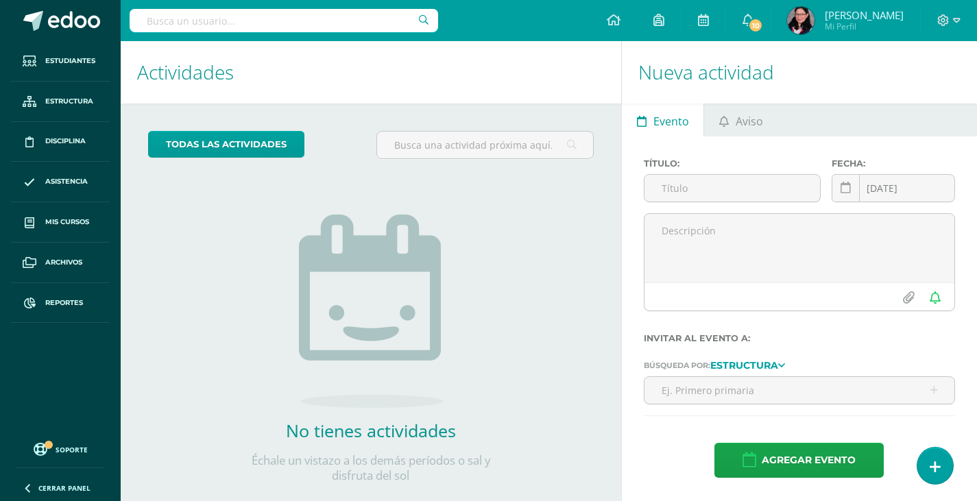
click at [454, 258] on div "No tienes actividades Échale un vistazo a los demás períodos o sal y disfruta d…" at bounding box center [371, 326] width 274 height 313
click at [69, 180] on span "Asistencia" at bounding box center [66, 181] width 42 height 11
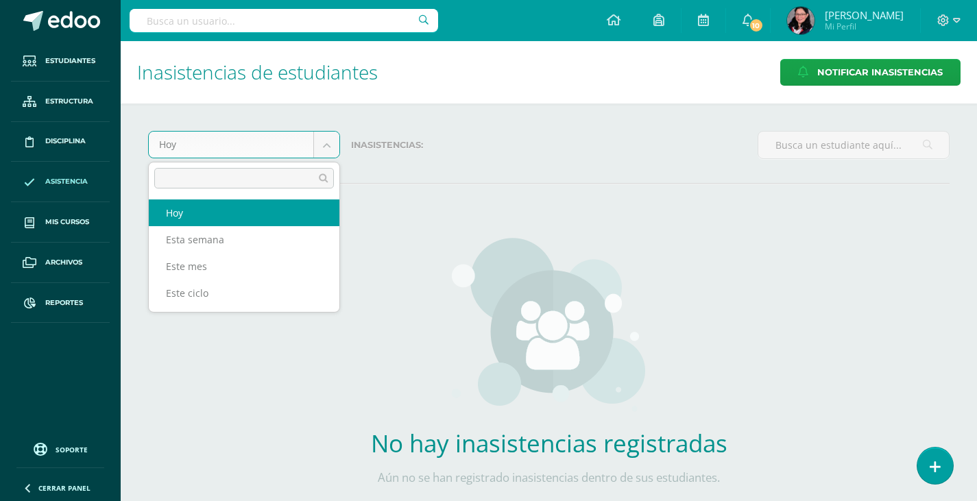
click at [232, 143] on body "Estudiantes Estructura Disciplina Asistencia Mis cursos Archivos Reportes Sopor…" at bounding box center [488, 278] width 977 height 557
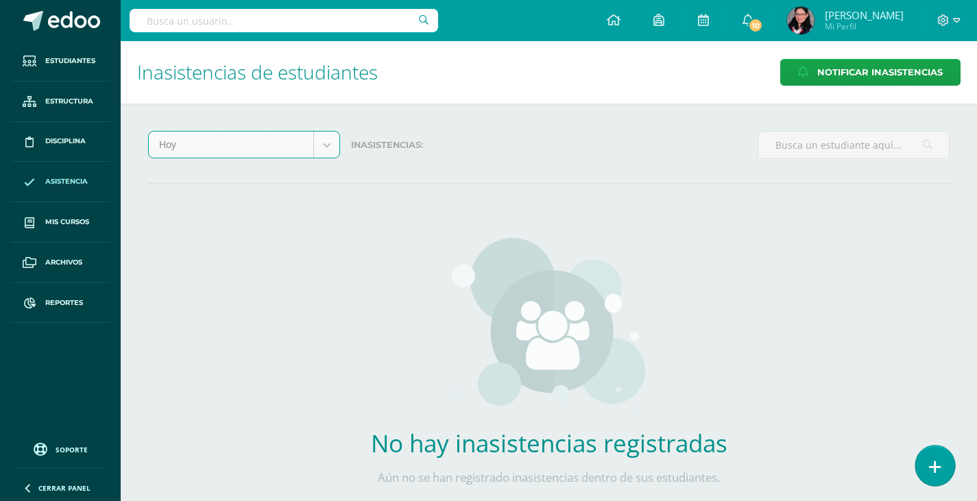
click at [931, 463] on icon at bounding box center [935, 467] width 12 height 16
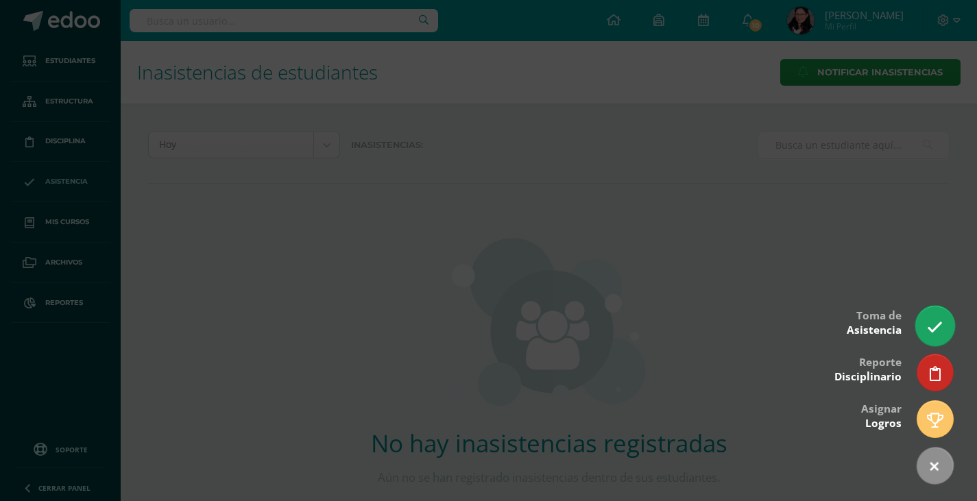
click at [926, 323] on link at bounding box center [934, 326] width 39 height 40
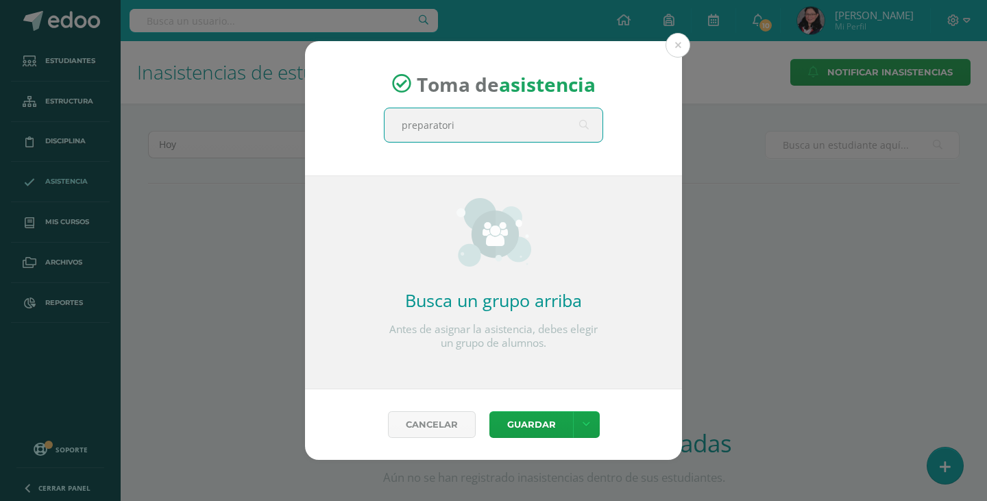
type input "preparatoria"
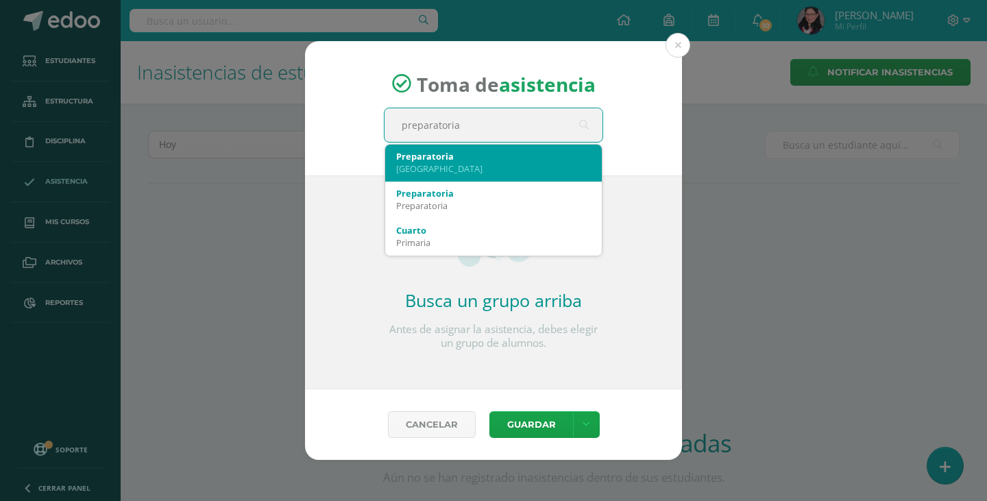
click at [515, 169] on div "Colegio Internacional de Guatemala" at bounding box center [493, 168] width 195 height 12
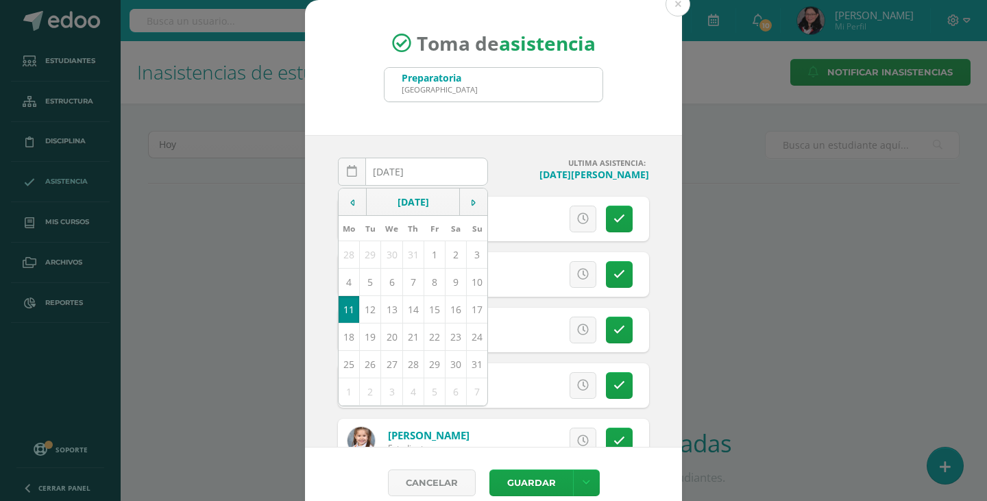
click at [499, 164] on h4 "ULTIMA ASISTENCIA:" at bounding box center [574, 163] width 150 height 10
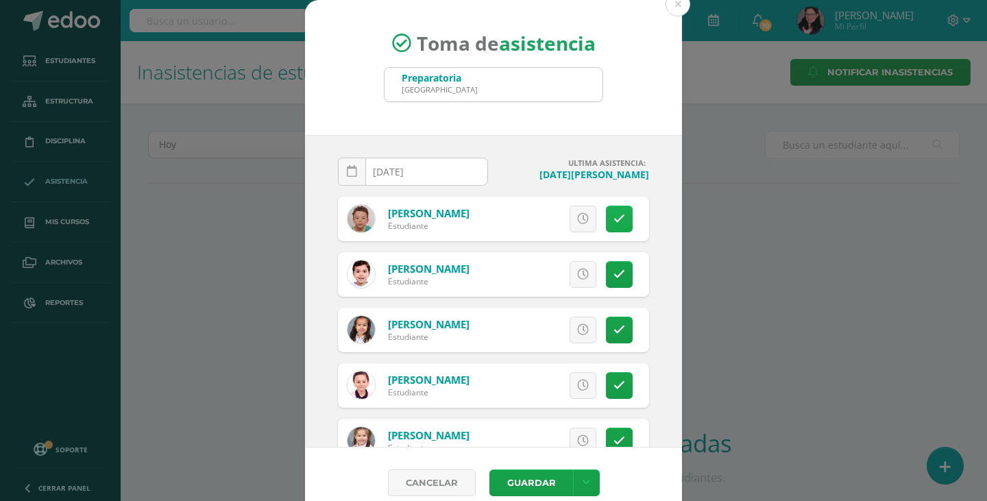
click at [613, 215] on icon at bounding box center [619, 219] width 12 height 12
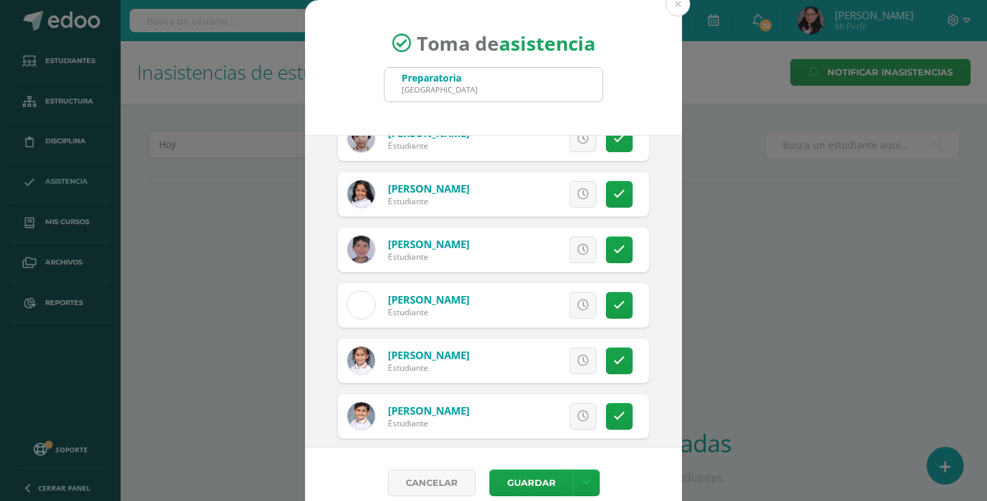
scroll to position [1302, 0]
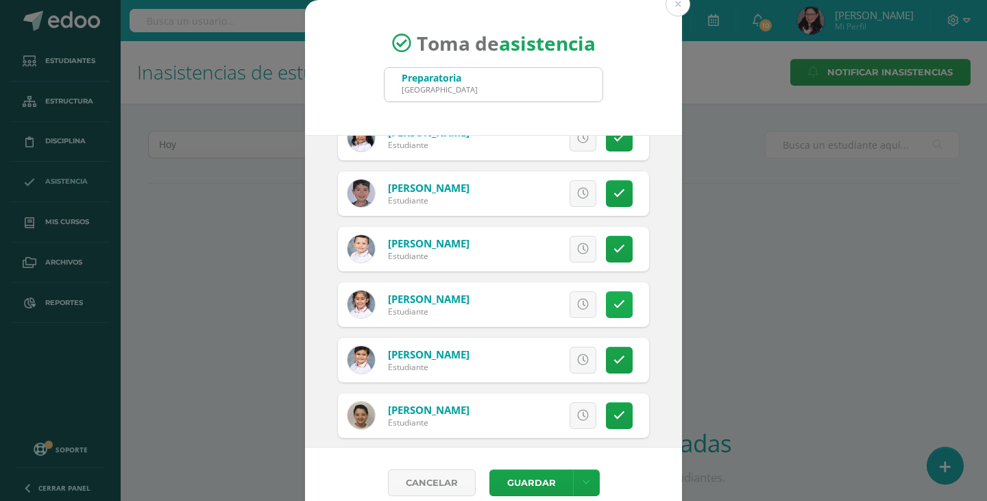
click at [613, 303] on icon at bounding box center [619, 305] width 12 height 12
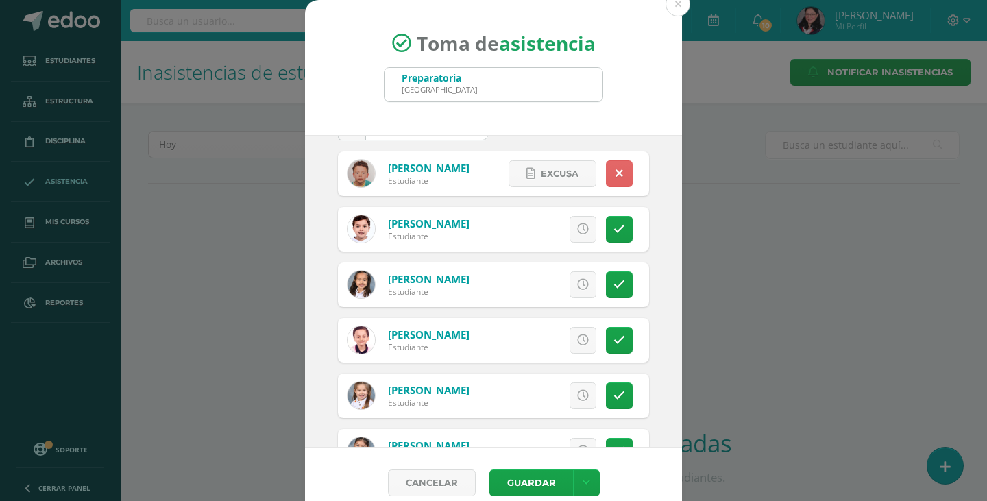
scroll to position [69, 0]
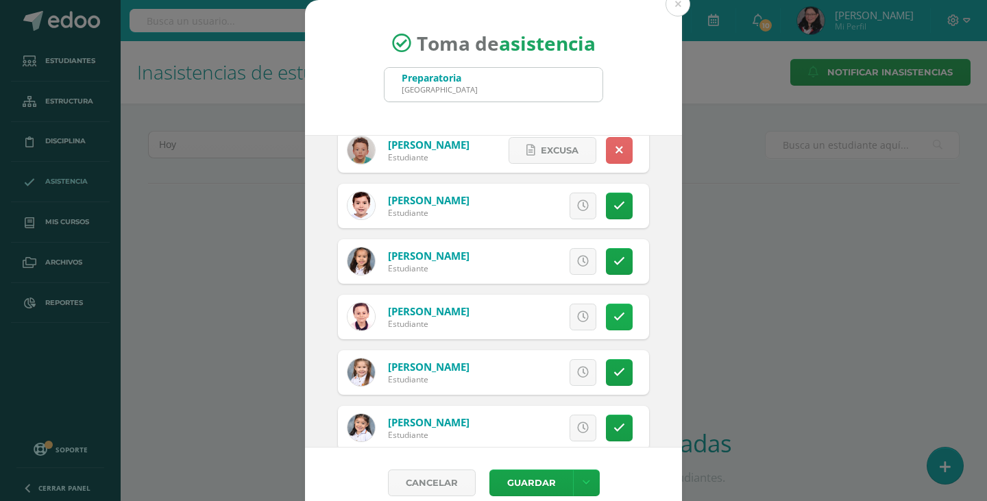
click at [613, 316] on icon at bounding box center [619, 317] width 12 height 12
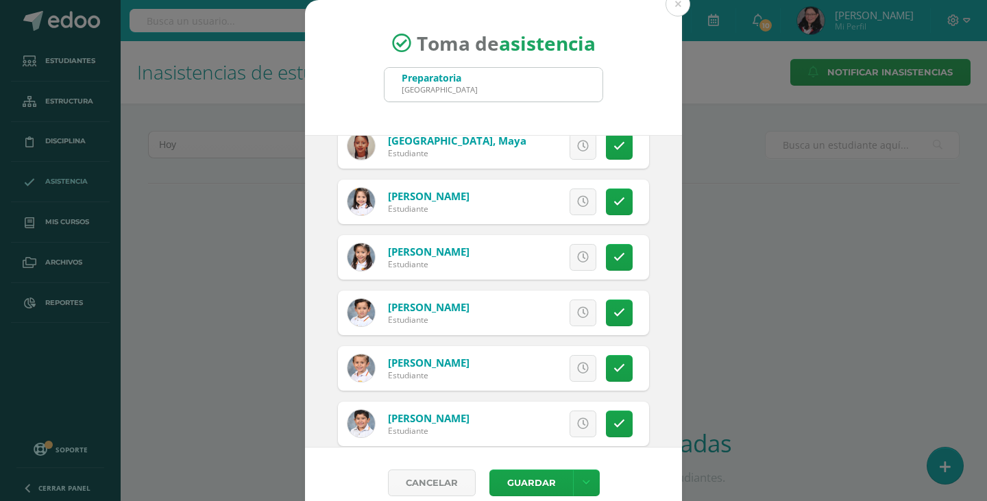
scroll to position [548, 0]
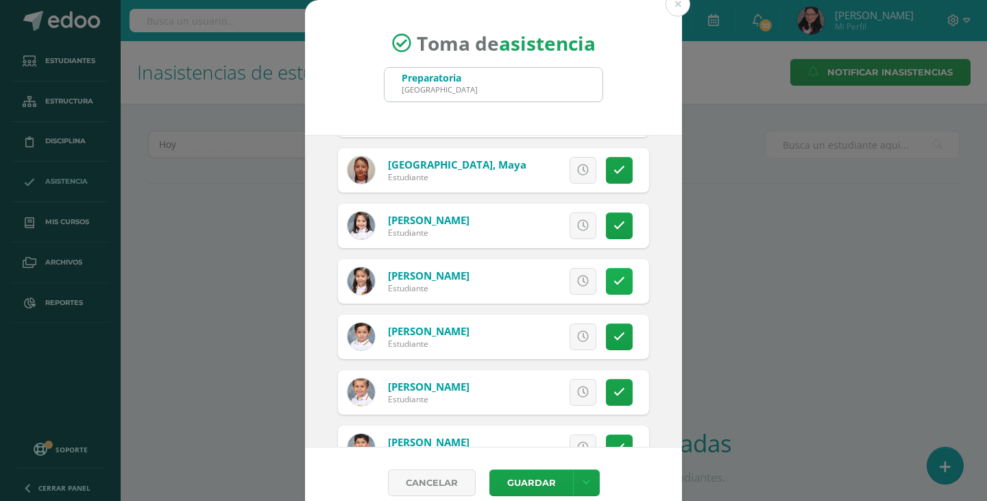
click at [612, 276] on link at bounding box center [619, 281] width 27 height 27
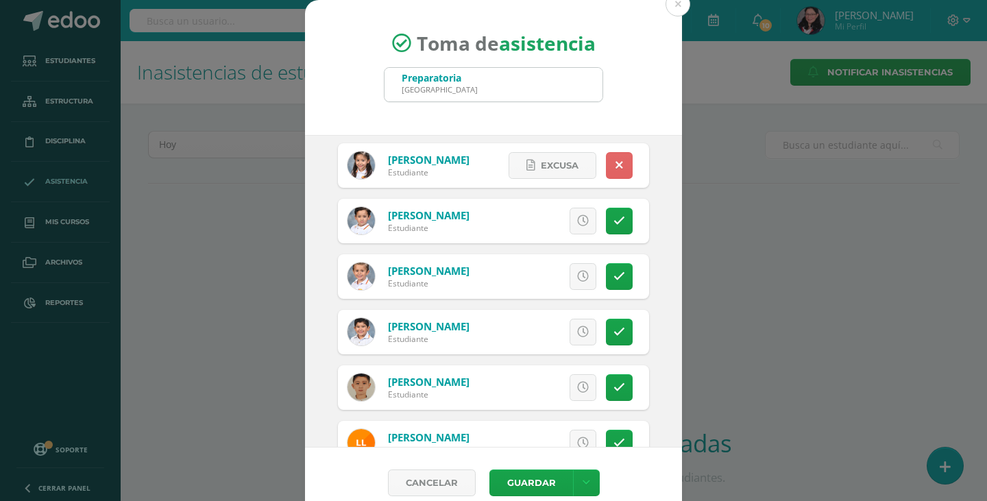
scroll to position [685, 0]
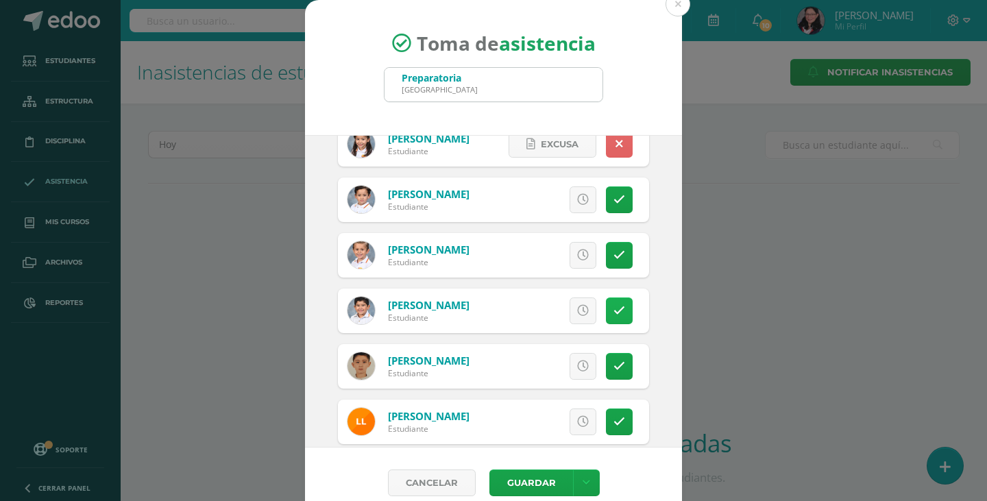
click at [613, 313] on icon at bounding box center [619, 311] width 12 height 12
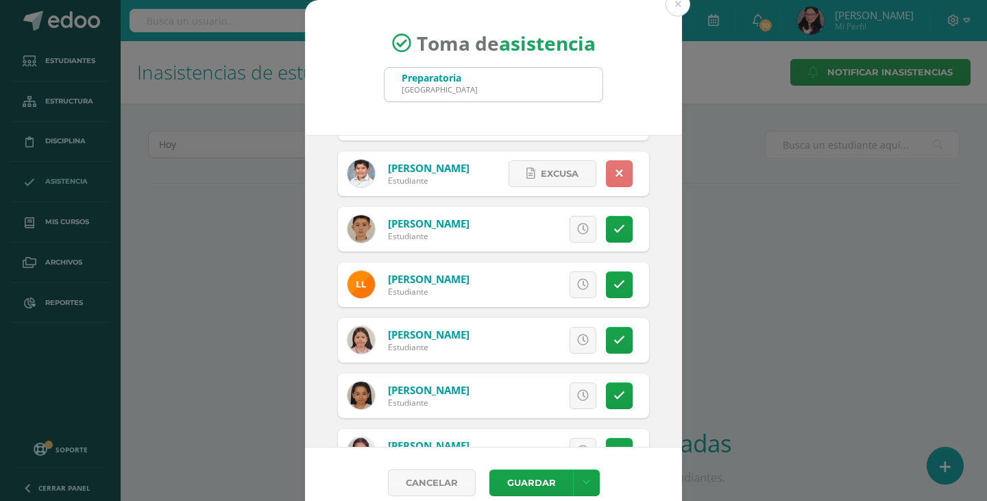
scroll to position [891, 0]
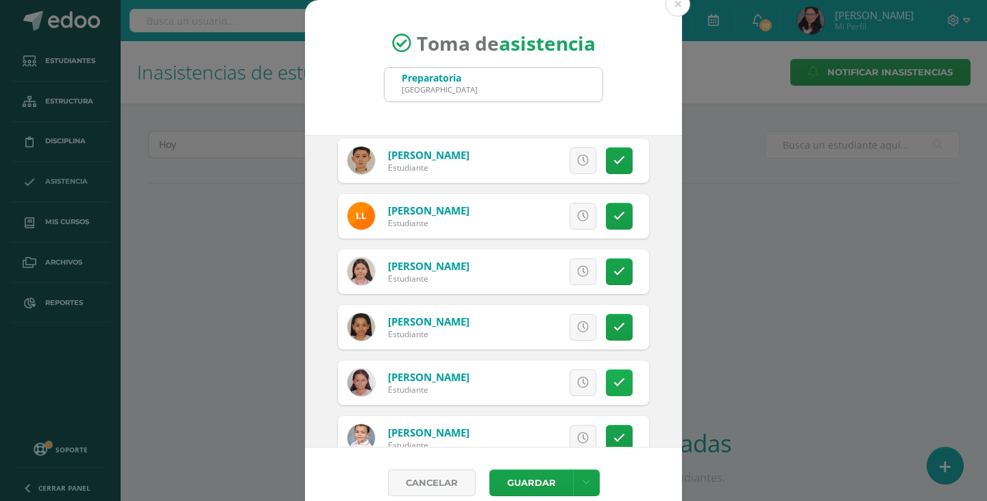
click at [609, 393] on link at bounding box center [619, 382] width 27 height 27
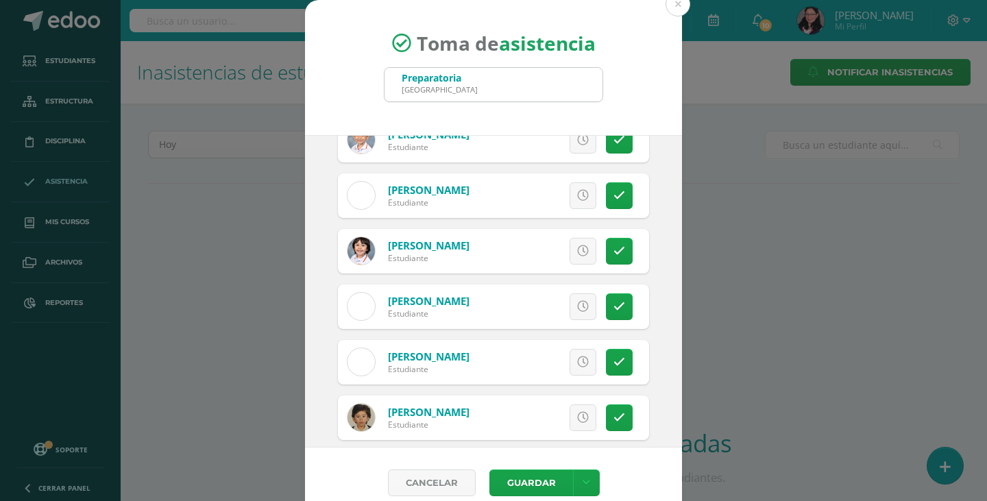
scroll to position [1704, 0]
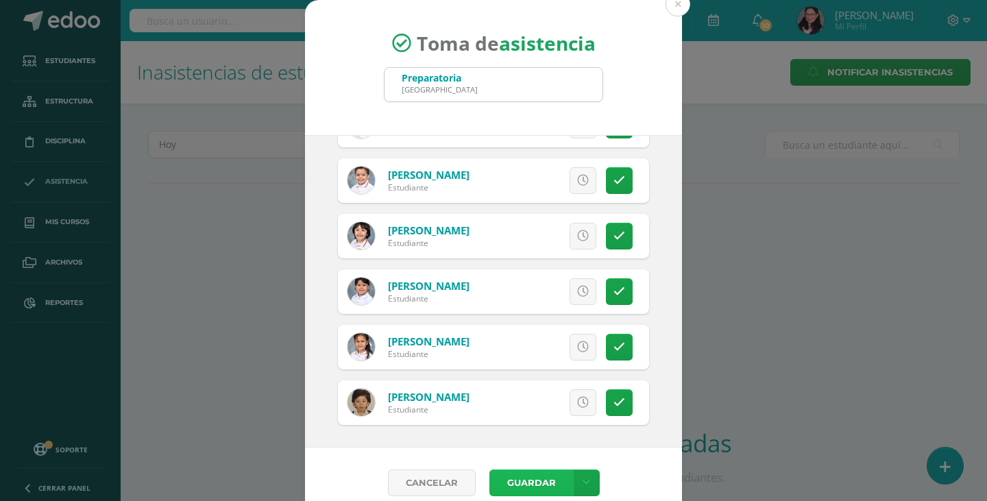
click at [545, 477] on button "Guardar" at bounding box center [531, 482] width 84 height 27
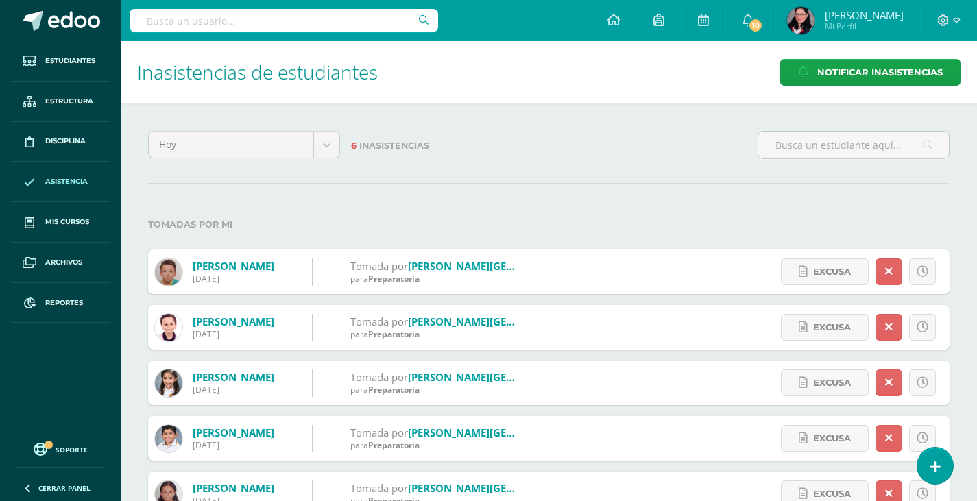
click at [788, 214] on label "Tomadas por mi" at bounding box center [548, 224] width 801 height 28
click at [551, 196] on div "Hoy Hoy Esta semana Este mes Este ciclo 6 Inasistencias Tomadas por mi Aguirre,…" at bounding box center [549, 376] width 856 height 546
click at [936, 467] on icon at bounding box center [935, 467] width 12 height 16
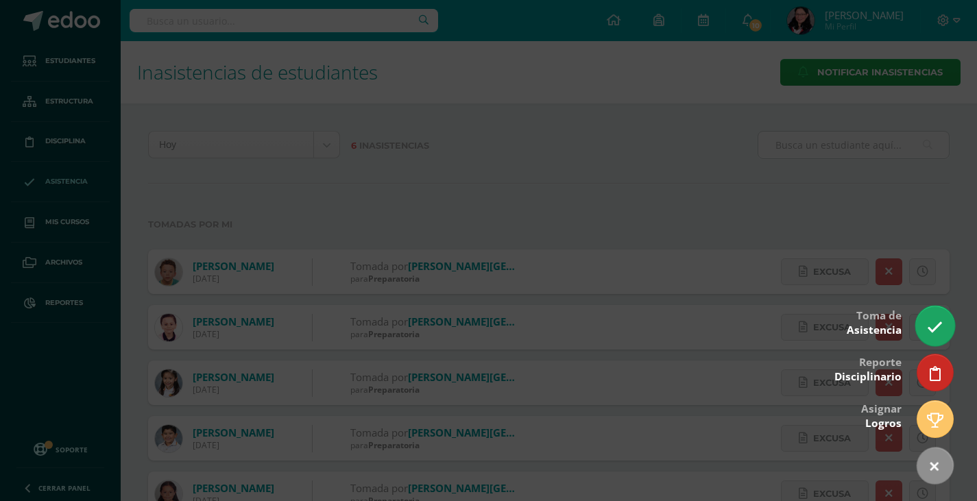
click at [936, 324] on icon at bounding box center [935, 327] width 16 height 16
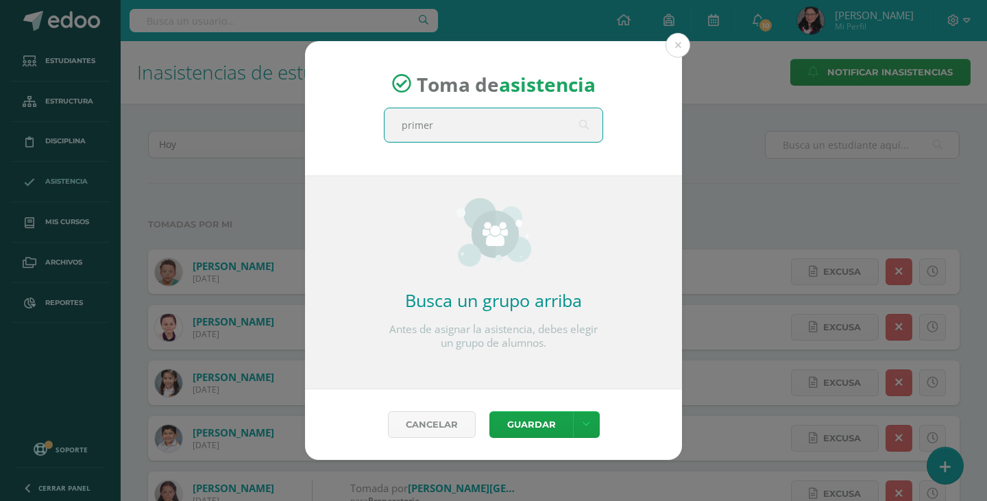
type input "primero"
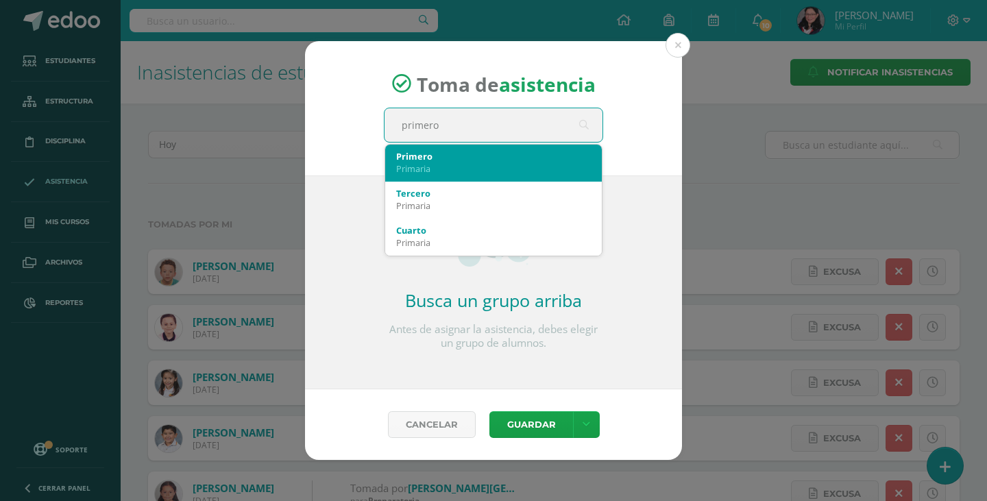
click at [467, 146] on div "Primero Primaria" at bounding box center [493, 163] width 195 height 36
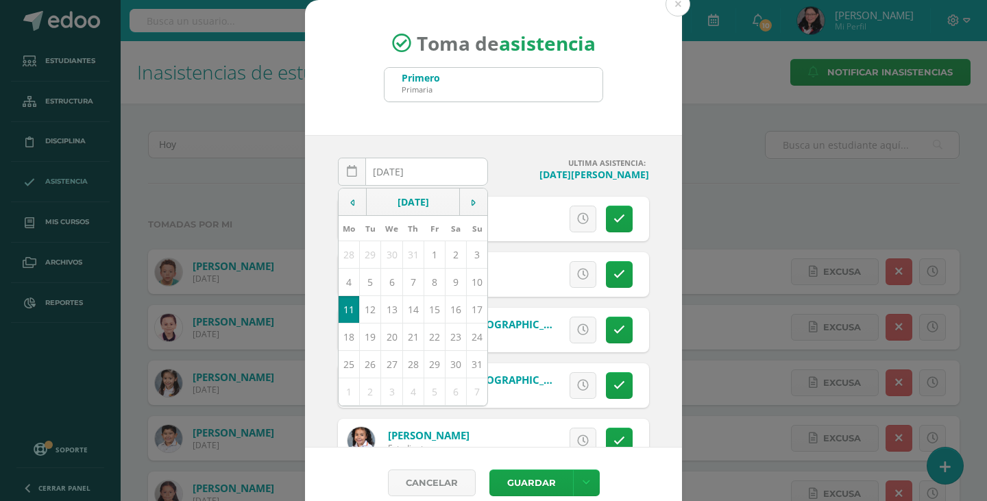
click at [511, 144] on div "2025-08-11 August, 2025 Mo Tu We Th Fr Sa Su 28 29 30 31 1 2 3 4 5 6 7 8 9 10 1…" at bounding box center [493, 291] width 377 height 313
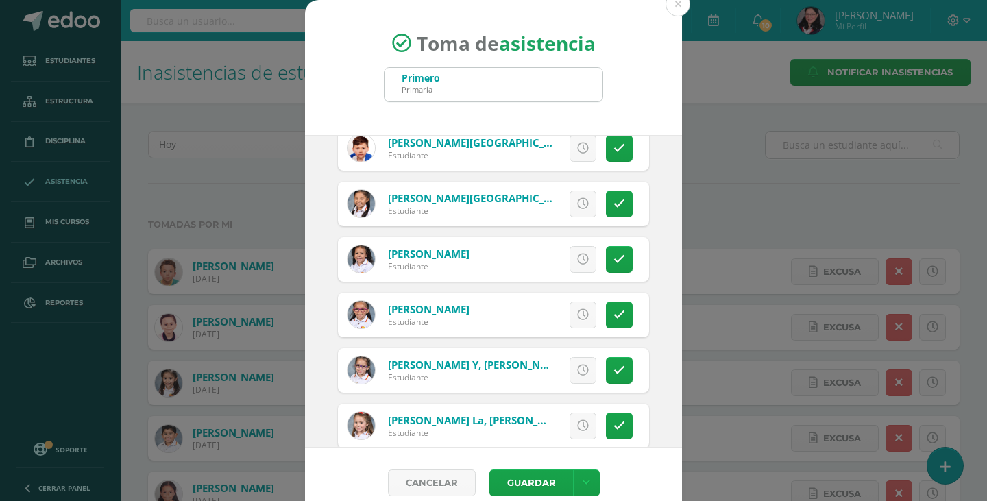
scroll to position [206, 0]
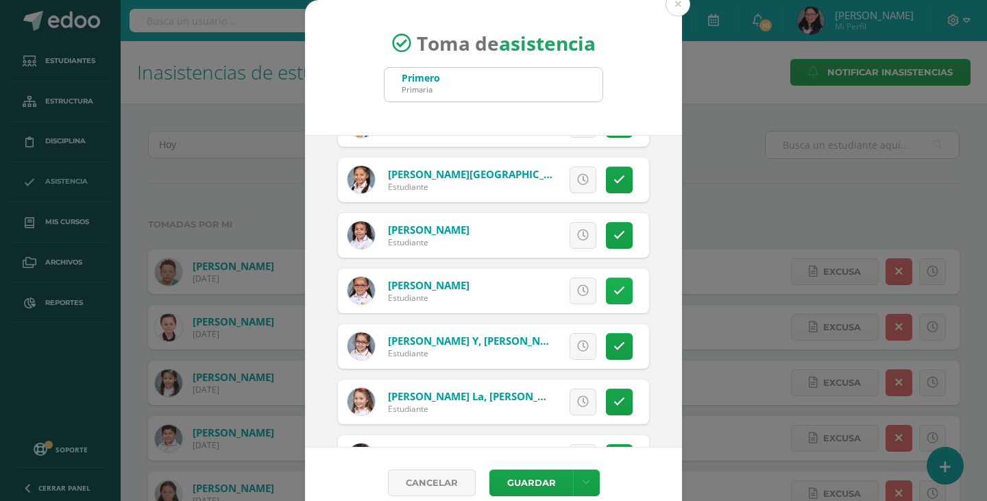
click at [613, 295] on icon at bounding box center [619, 291] width 12 height 12
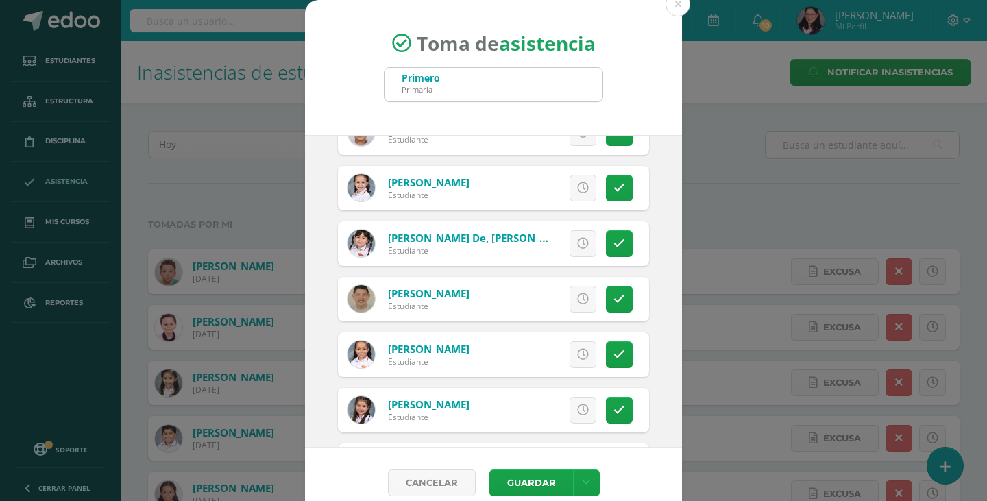
scroll to position [2387, 0]
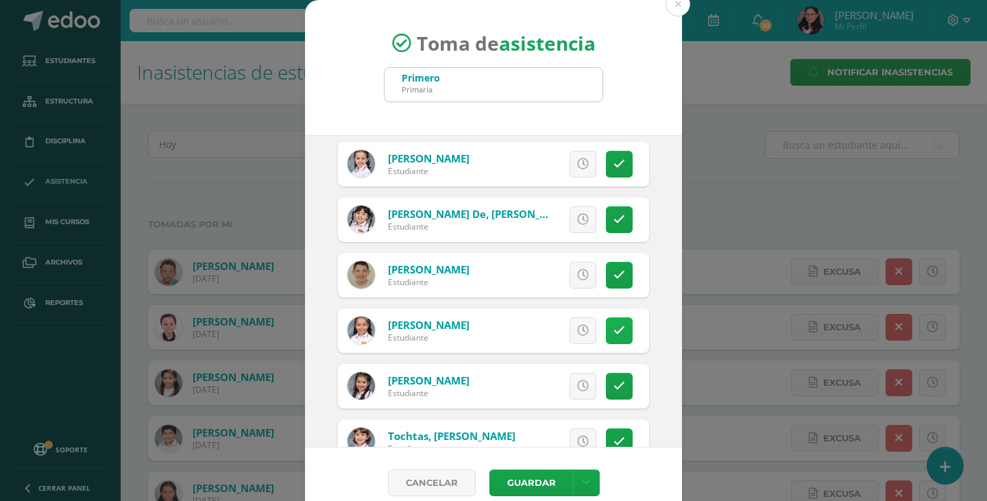
click at [606, 338] on link at bounding box center [619, 330] width 27 height 27
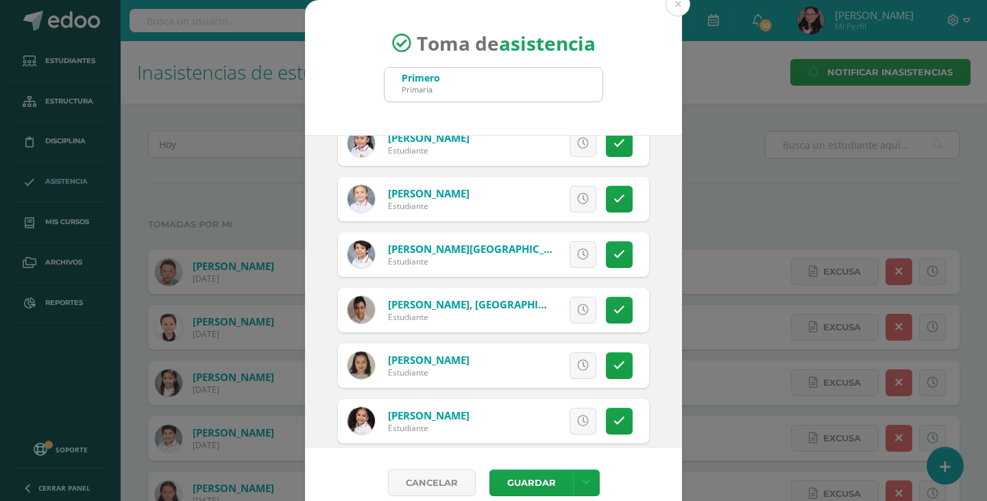
scroll to position [467, 0]
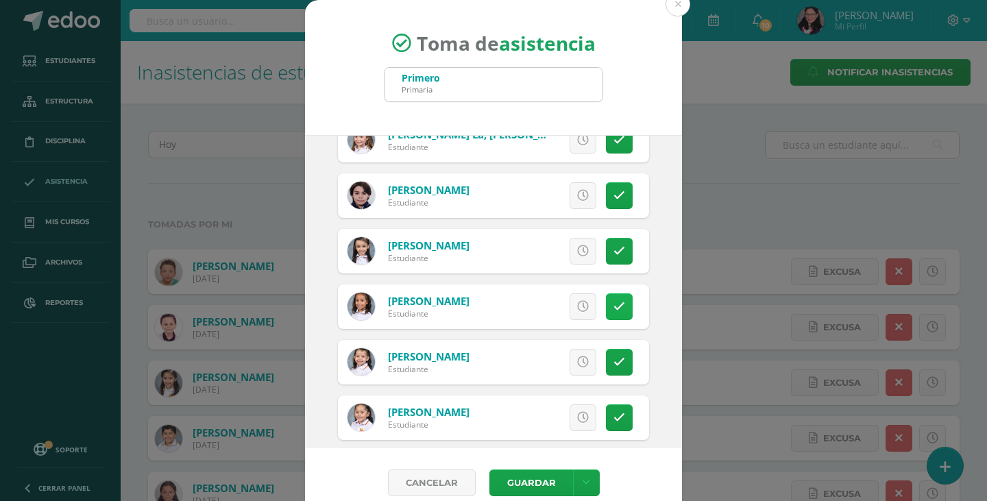
click at [613, 308] on icon at bounding box center [619, 307] width 12 height 12
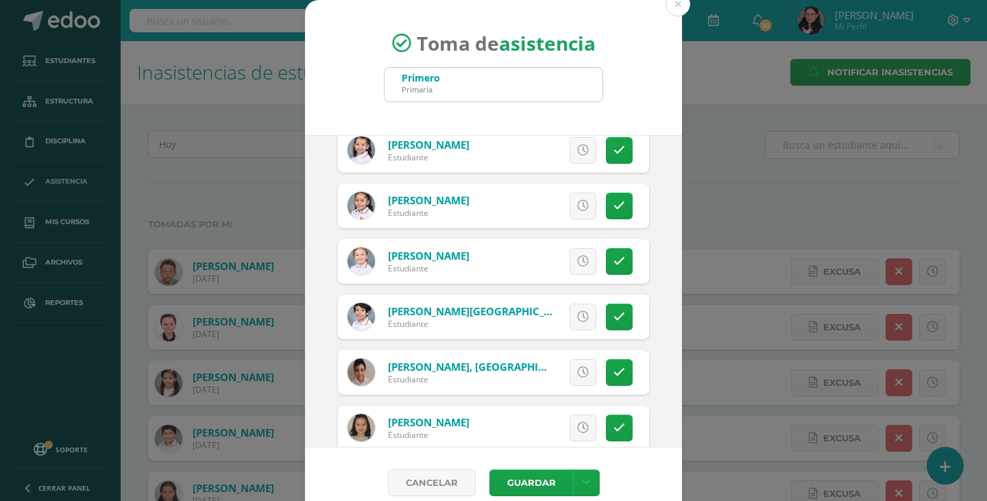
scroll to position [742, 0]
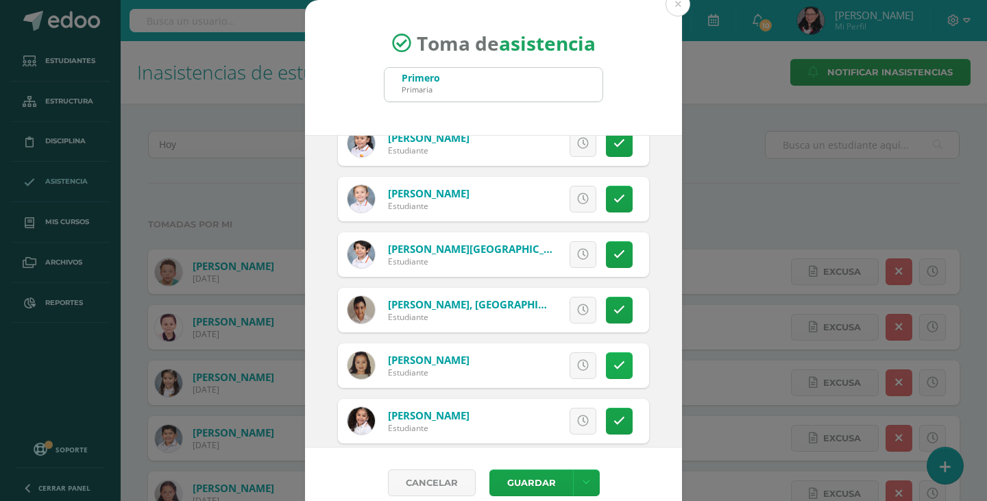
click at [611, 361] on link at bounding box center [619, 365] width 27 height 27
click at [611, 425] on link at bounding box center [619, 421] width 27 height 27
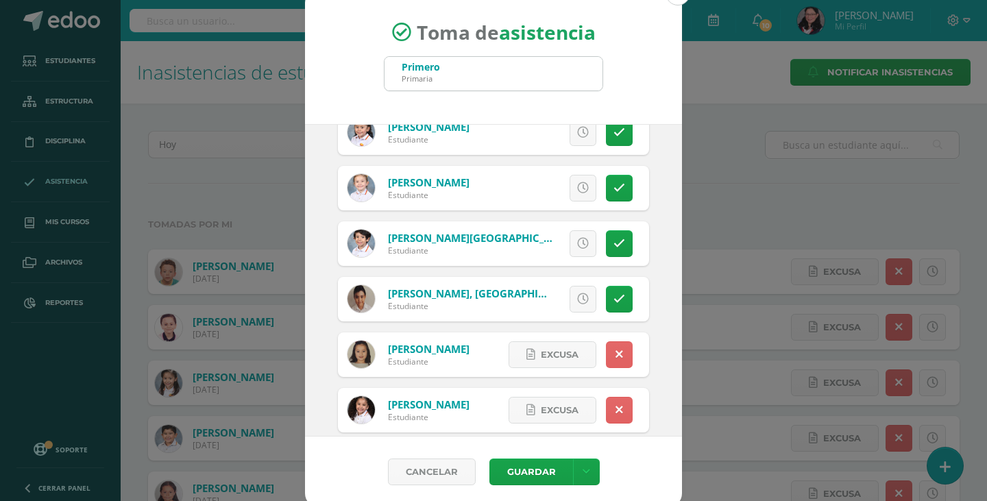
scroll to position [17, 0]
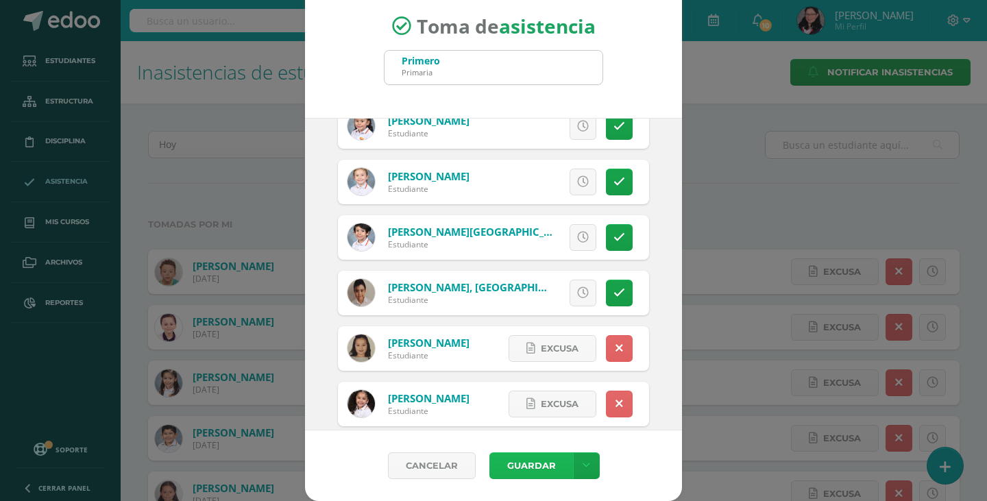
click at [533, 472] on button "Guardar" at bounding box center [531, 465] width 84 height 27
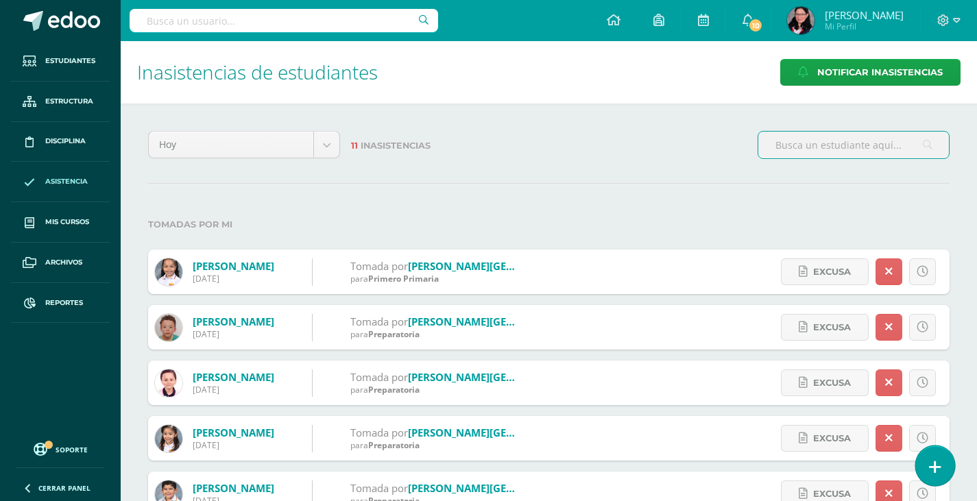
click at [927, 479] on link at bounding box center [934, 466] width 39 height 40
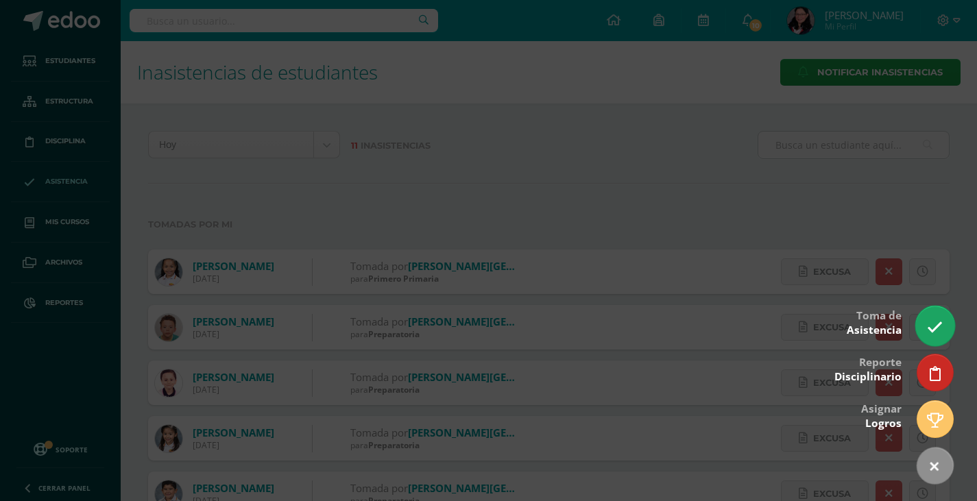
click at [934, 319] on icon at bounding box center [935, 327] width 16 height 16
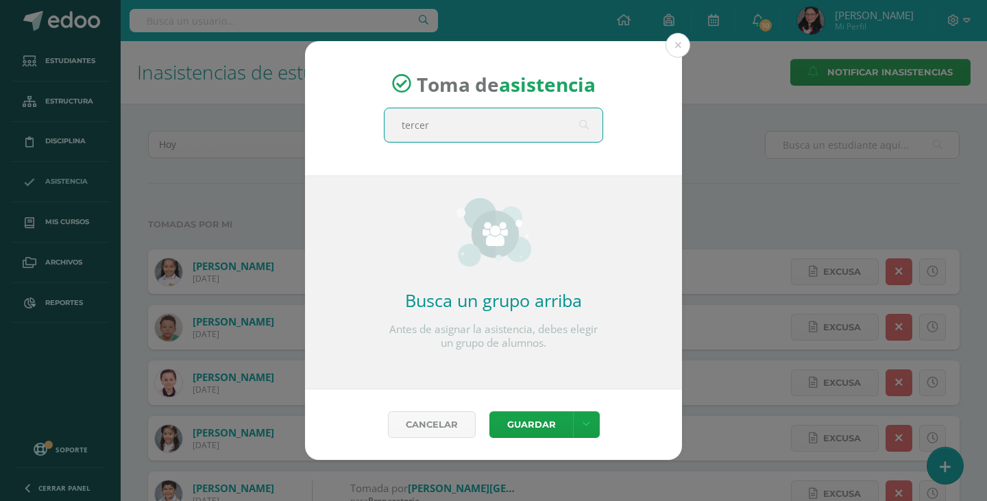
type input "tercero"
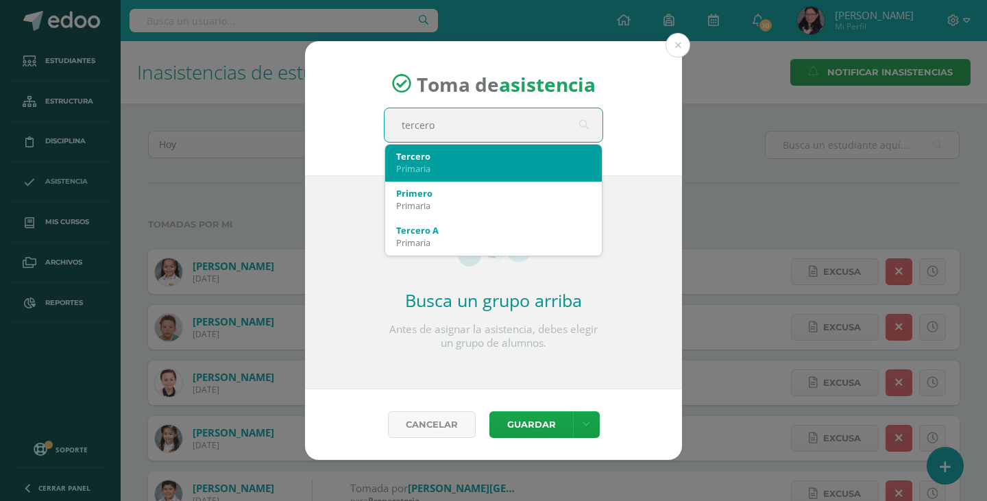
click at [547, 165] on div "Primaria" at bounding box center [493, 168] width 195 height 12
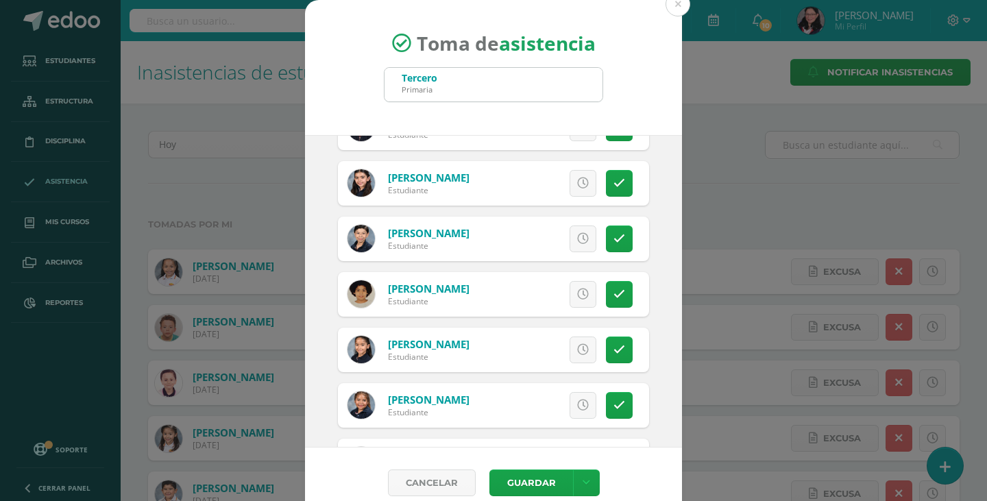
scroll to position [1234, 0]
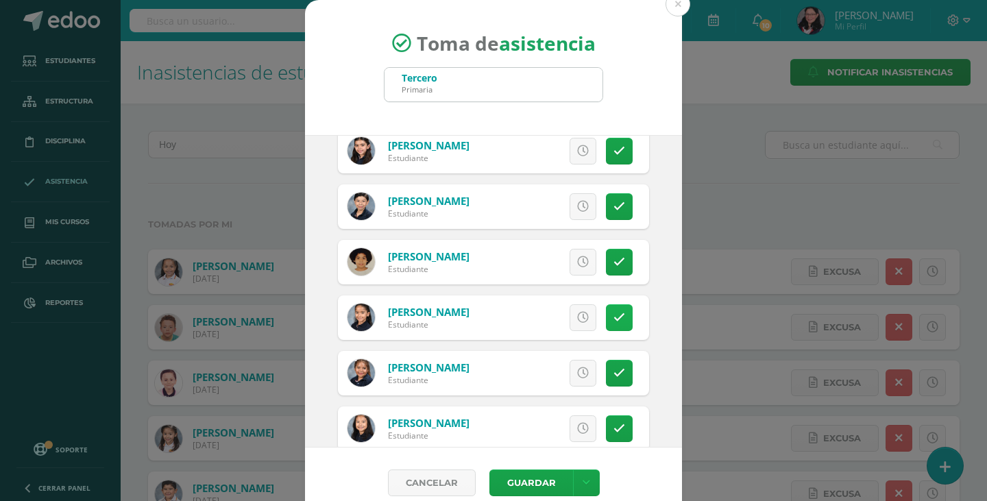
click at [613, 319] on icon at bounding box center [619, 318] width 12 height 12
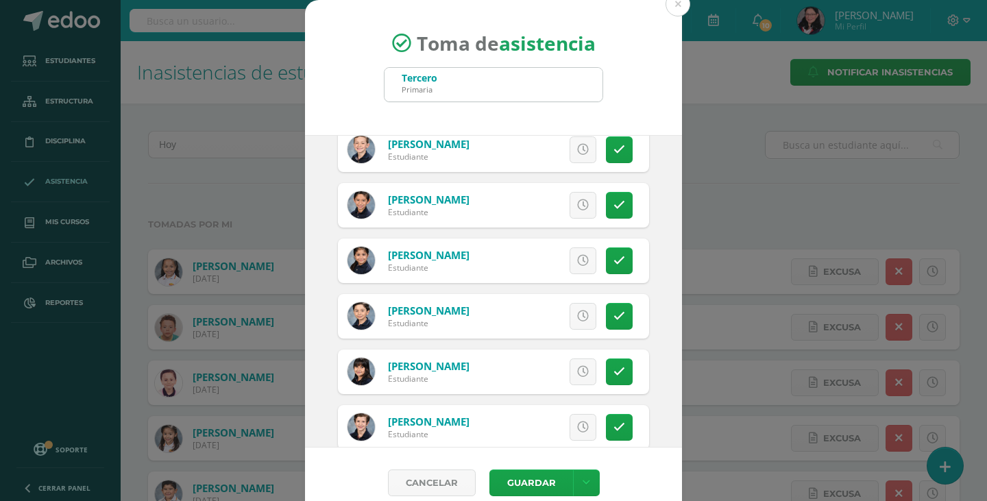
scroll to position [2262, 0]
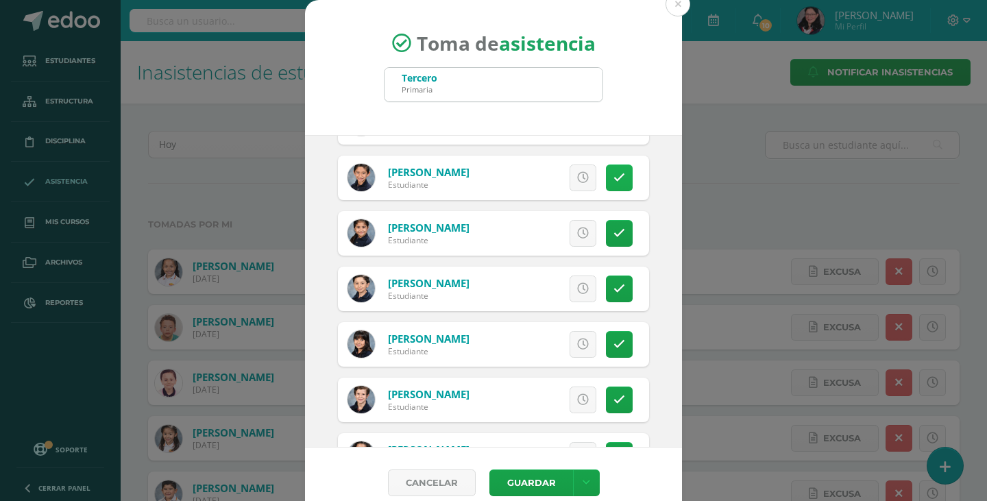
click at [606, 167] on link at bounding box center [619, 177] width 27 height 27
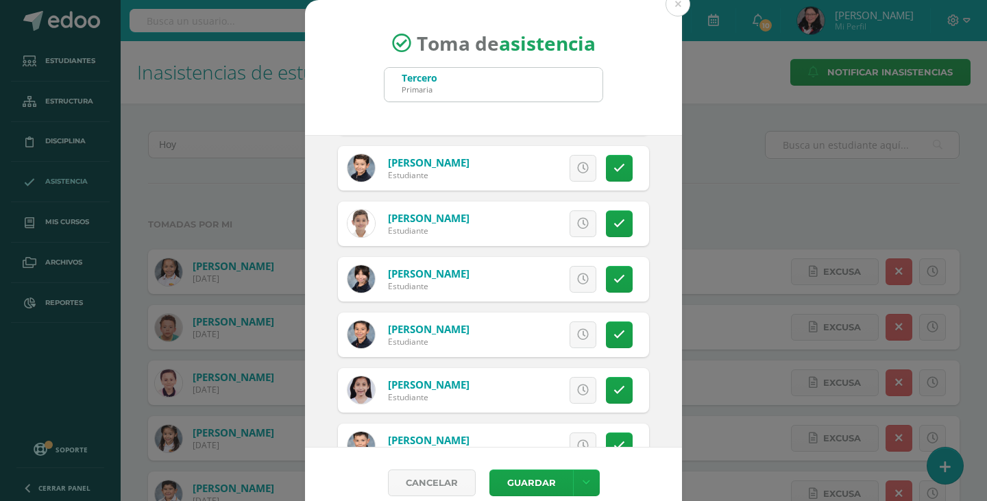
scroll to position [2648, 0]
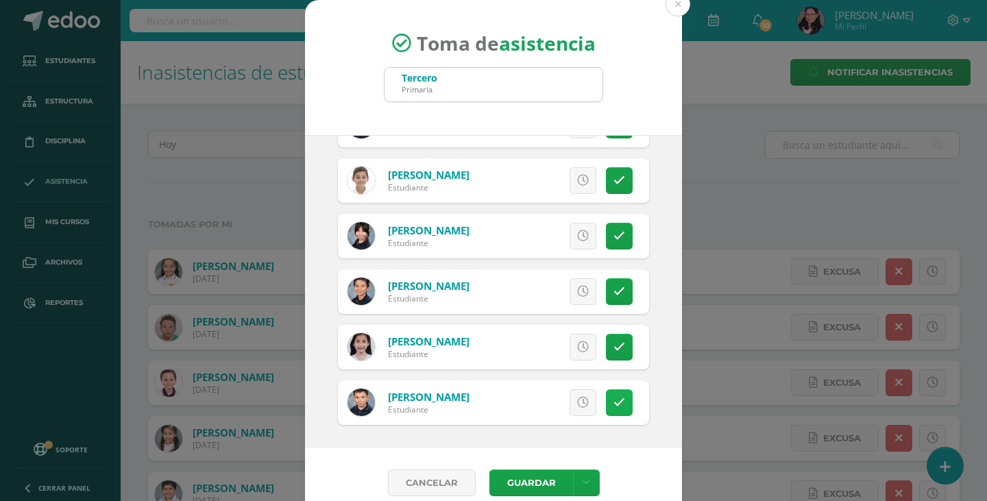
click at [611, 405] on link at bounding box center [619, 402] width 27 height 27
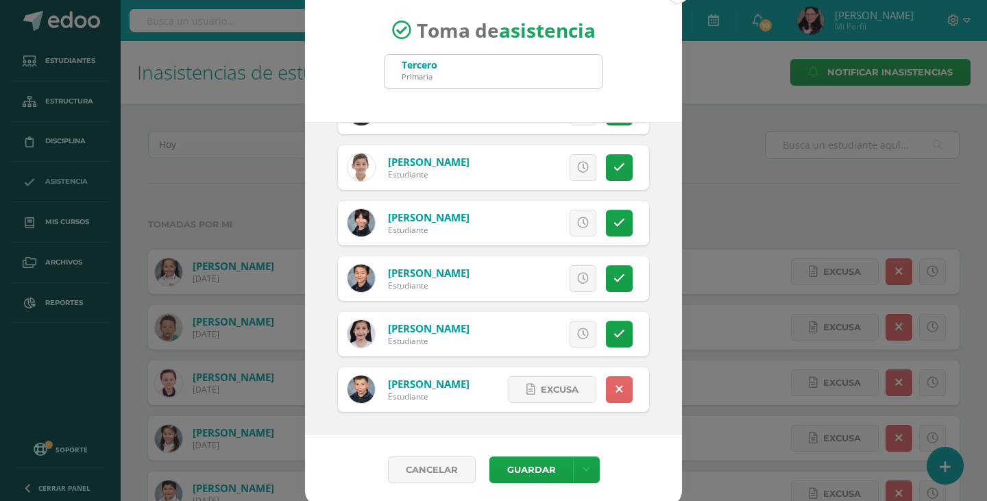
scroll to position [17, 0]
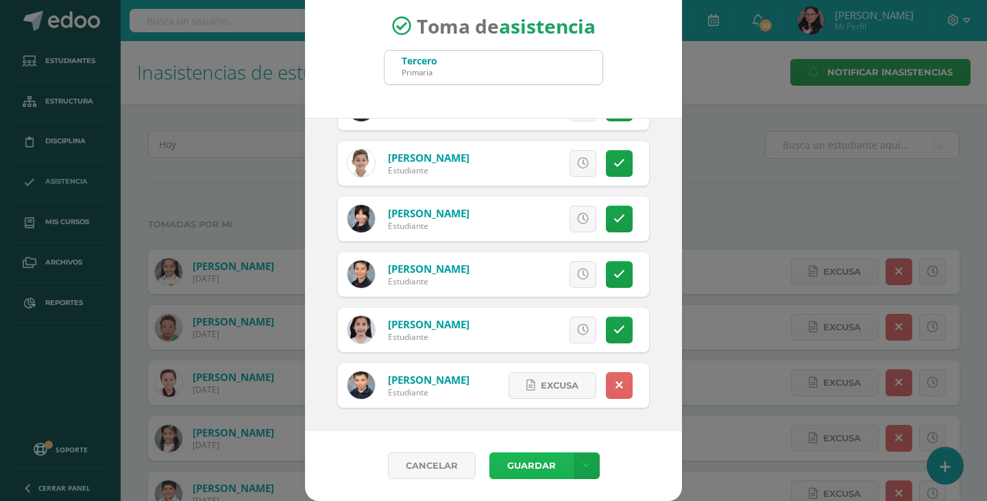
click at [504, 469] on button "Guardar" at bounding box center [531, 465] width 84 height 27
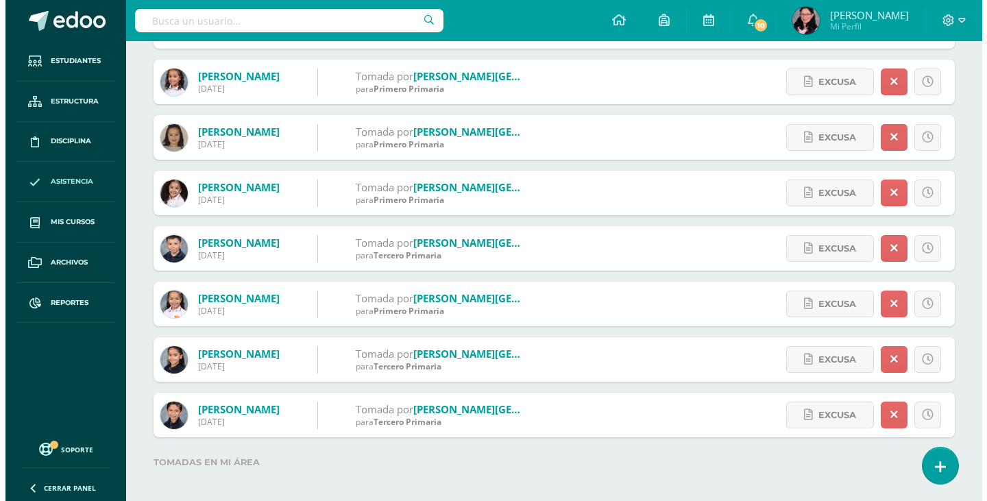
scroll to position [592, 0]
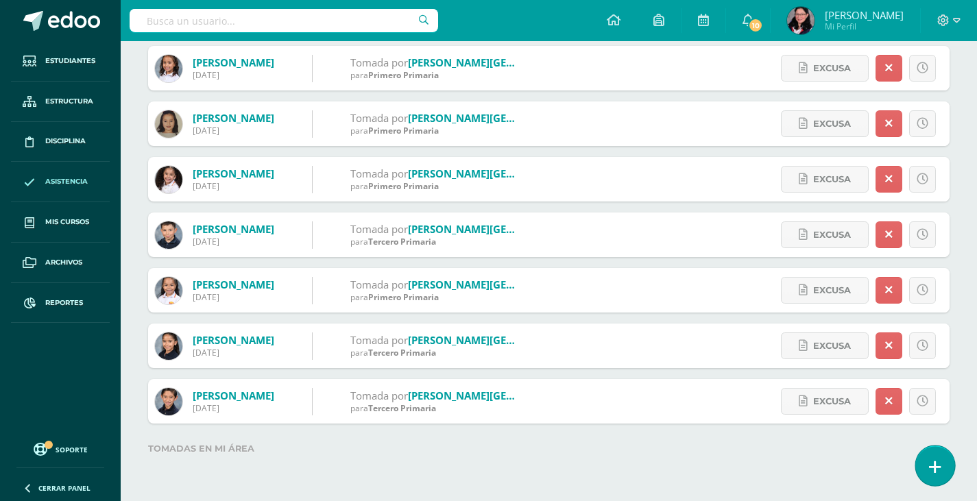
click at [949, 463] on link at bounding box center [934, 466] width 39 height 40
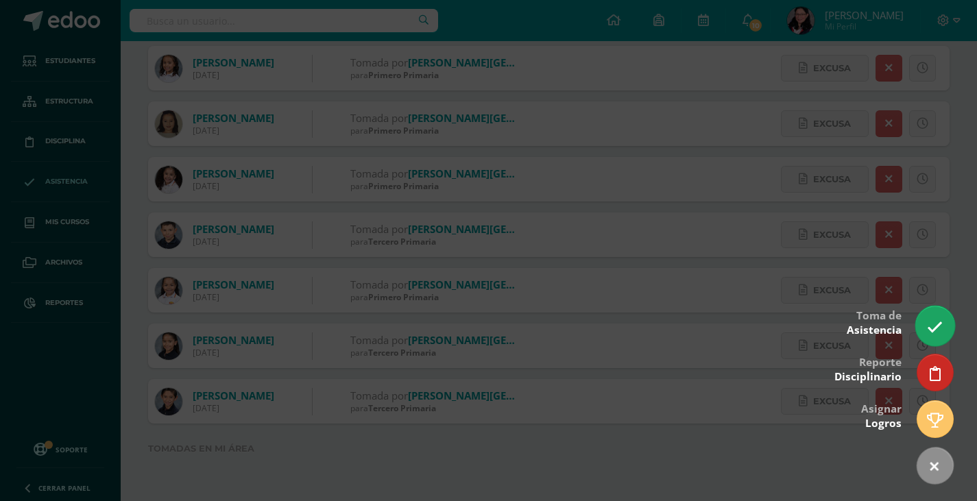
click at [944, 324] on link at bounding box center [934, 326] width 39 height 40
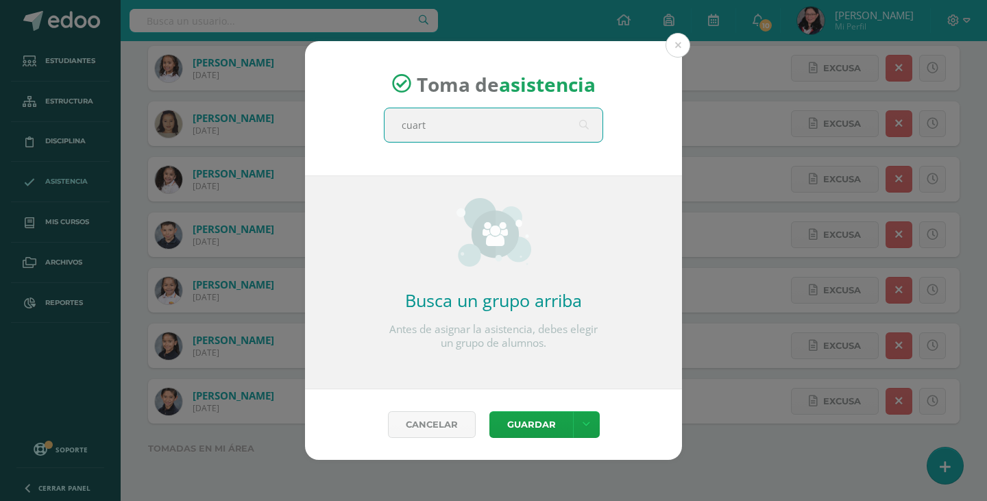
type input "cuarto"
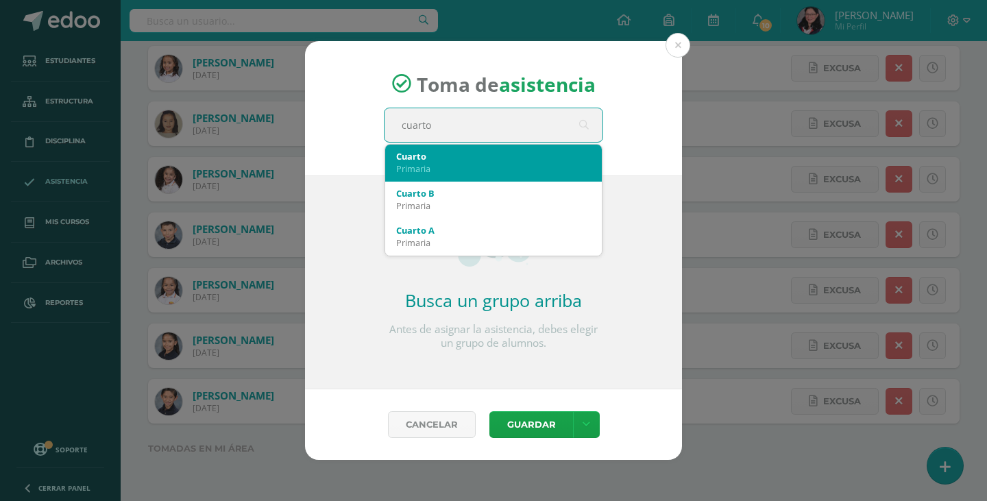
click at [471, 156] on div "Cuarto" at bounding box center [493, 156] width 195 height 12
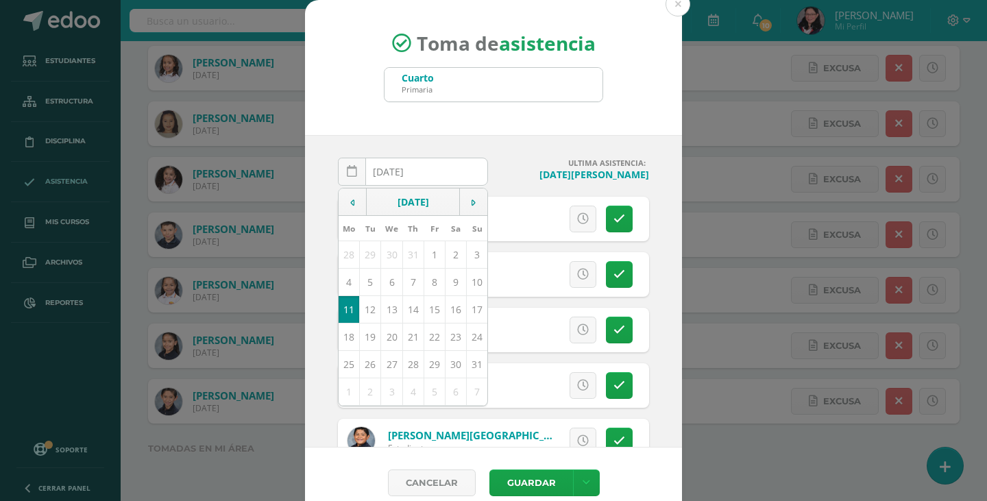
click at [505, 179] on h4 "[DATE][PERSON_NAME]" at bounding box center [574, 174] width 150 height 13
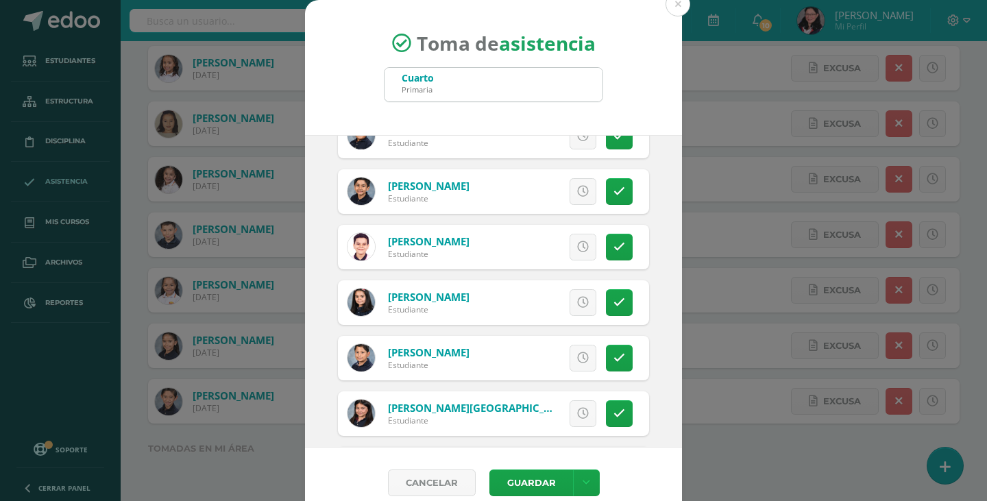
scroll to position [274, 0]
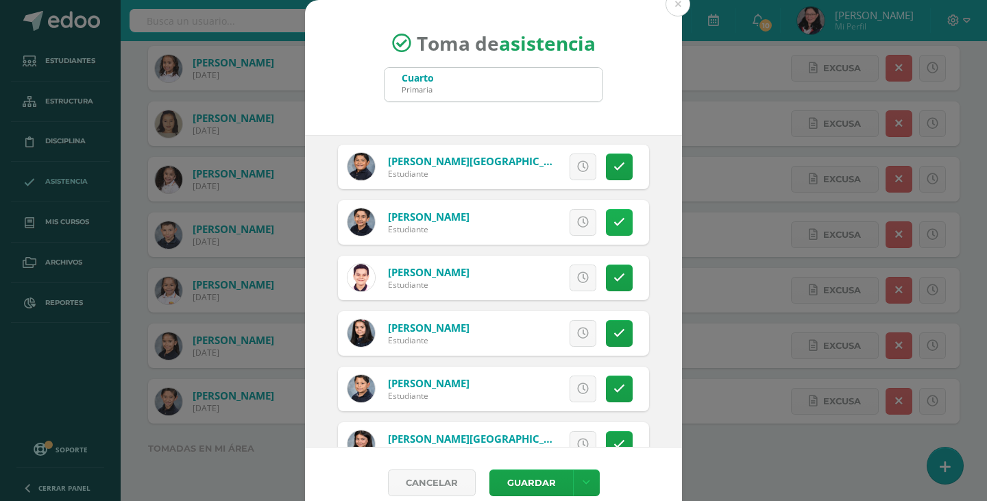
click at [613, 225] on icon at bounding box center [619, 223] width 12 height 12
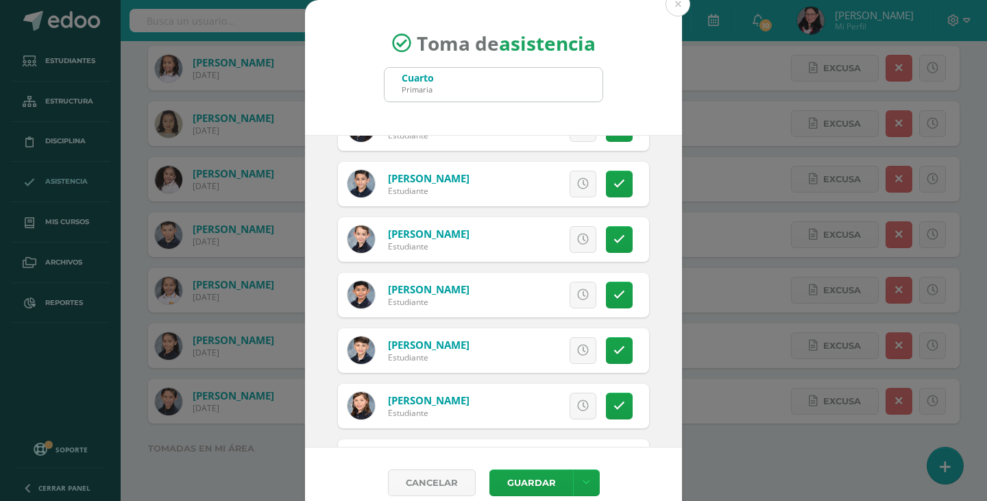
scroll to position [685, 0]
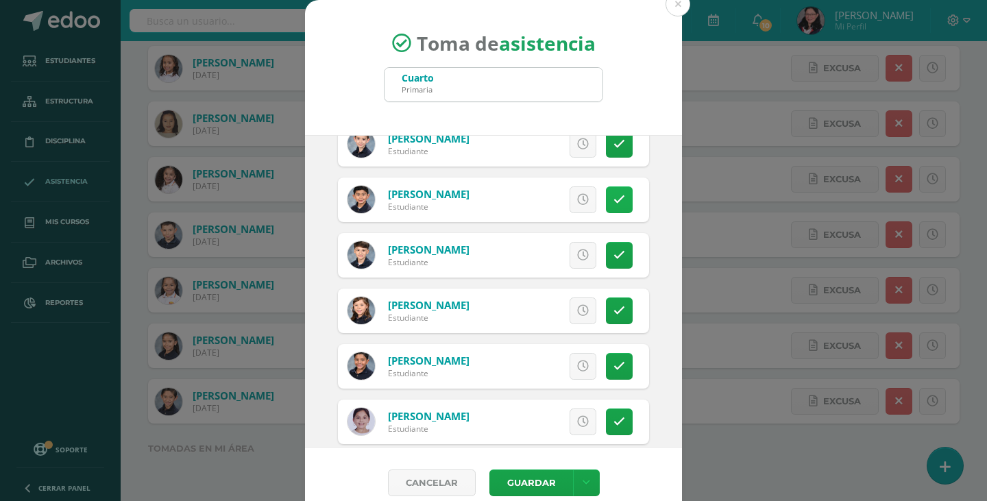
click at [613, 204] on icon at bounding box center [619, 200] width 12 height 12
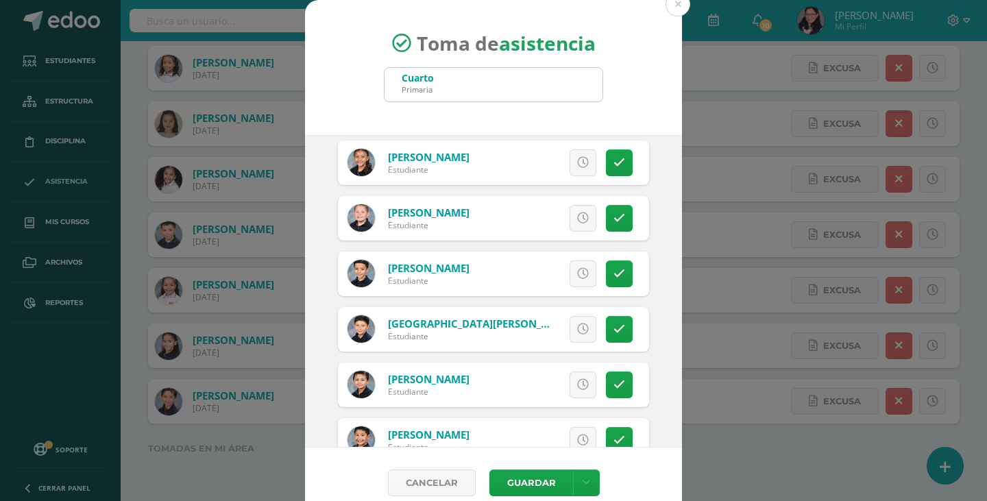
scroll to position [1302, 0]
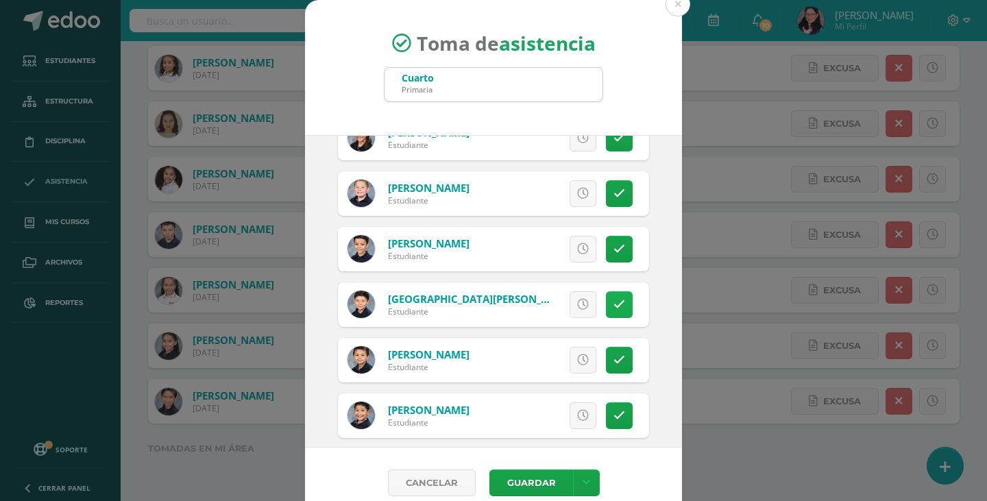
click at [613, 299] on icon at bounding box center [619, 305] width 12 height 12
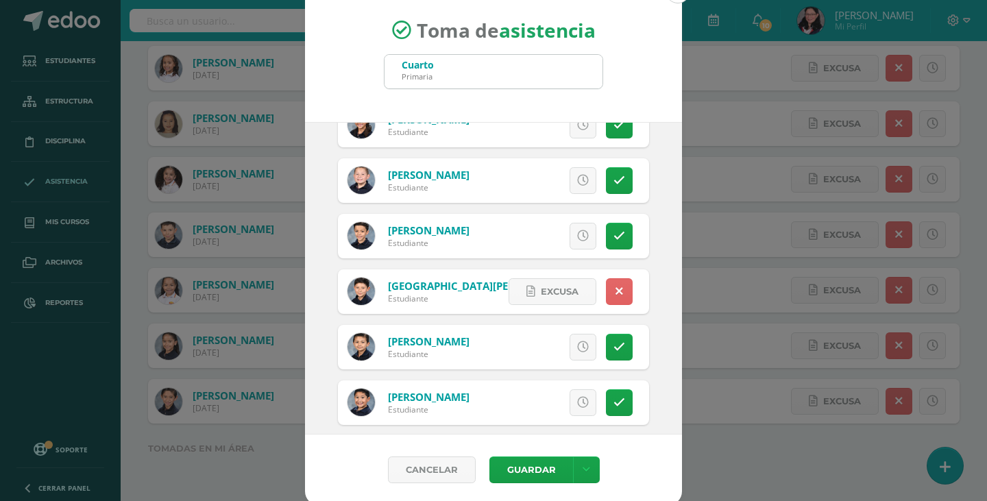
scroll to position [17, 0]
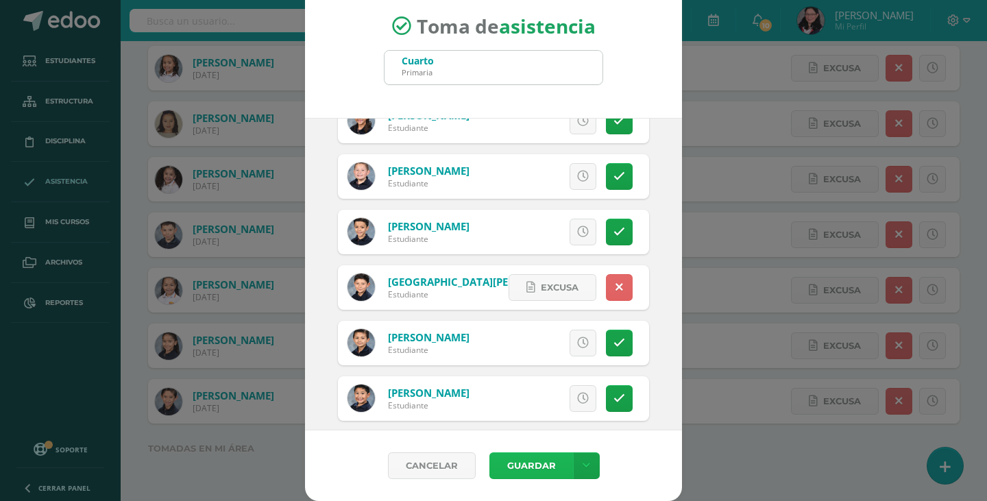
click at [527, 471] on button "Guardar" at bounding box center [531, 465] width 84 height 27
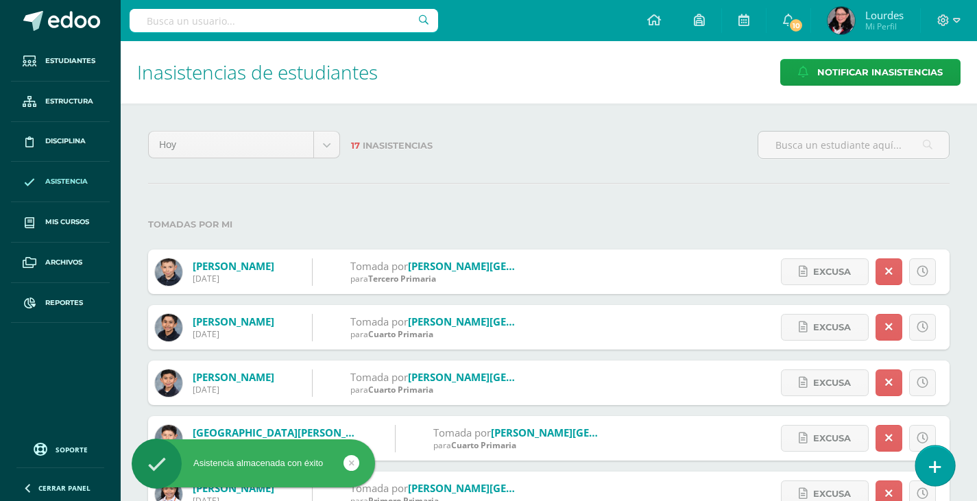
click at [940, 462] on link at bounding box center [934, 466] width 39 height 40
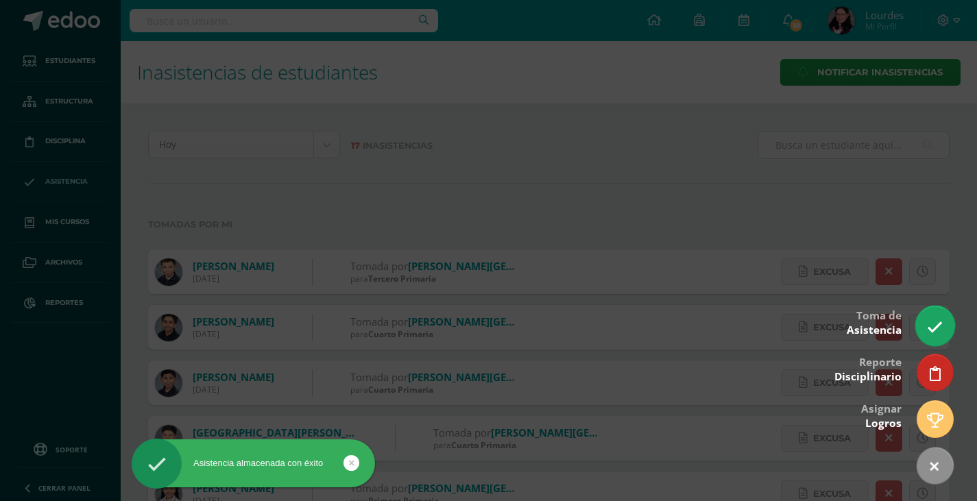
click at [936, 322] on icon at bounding box center [935, 327] width 16 height 16
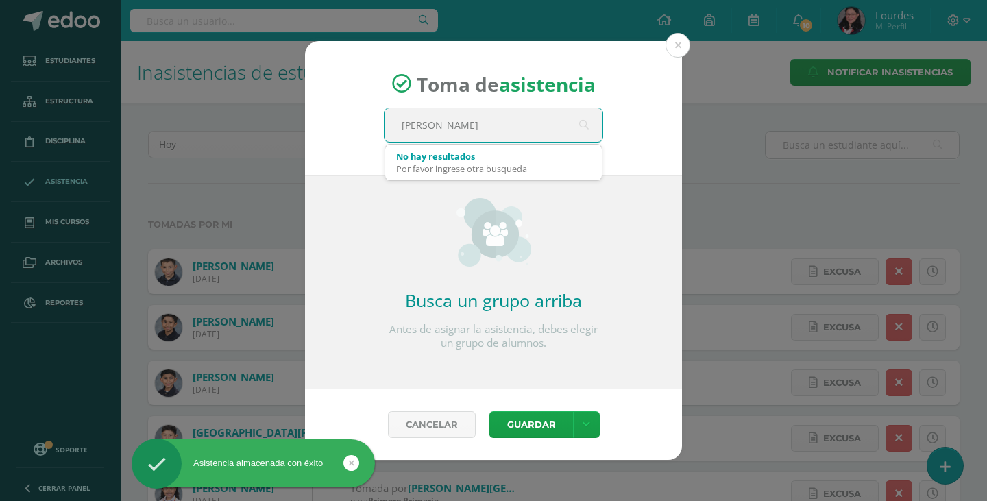
type input "quinto"
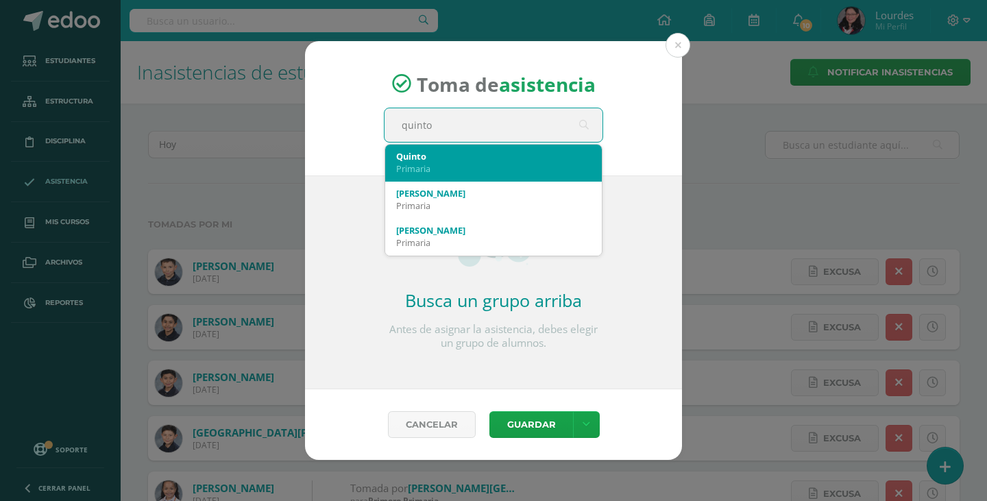
click at [471, 156] on div "Quinto" at bounding box center [493, 156] width 195 height 12
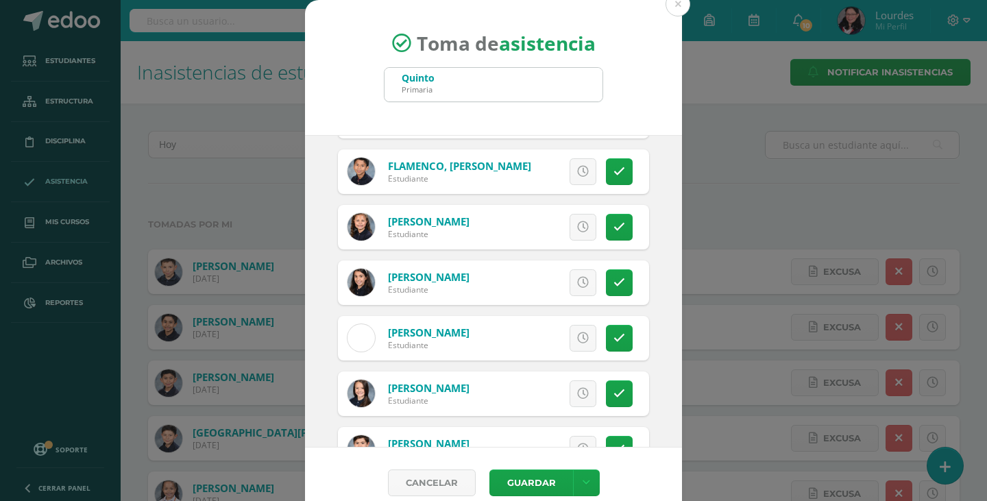
scroll to position [960, 0]
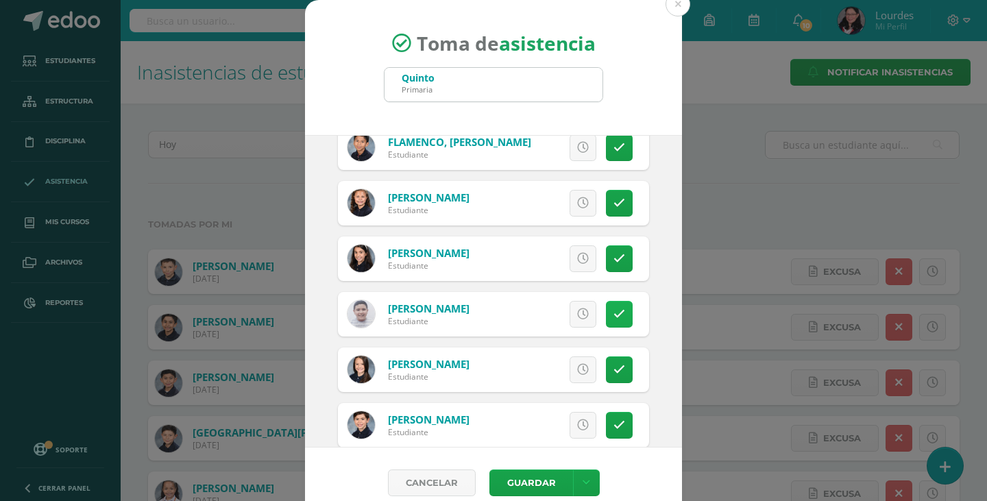
click at [613, 312] on icon at bounding box center [619, 314] width 12 height 12
click at [609, 252] on link at bounding box center [619, 258] width 27 height 27
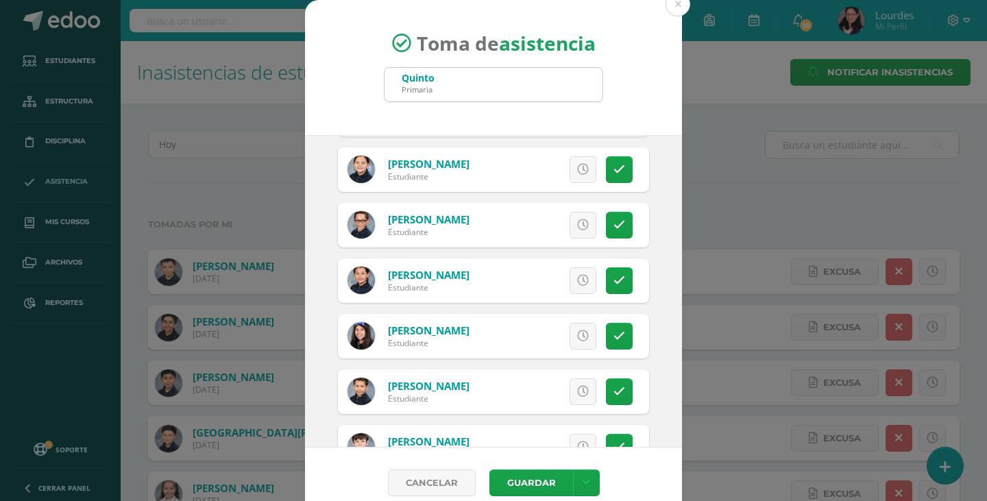
scroll to position [1851, 0]
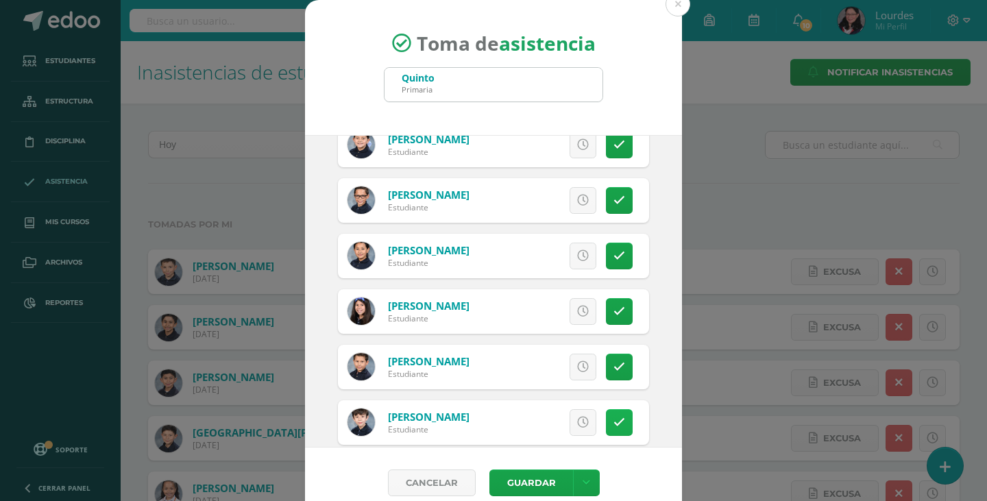
click at [613, 427] on icon at bounding box center [619, 423] width 12 height 12
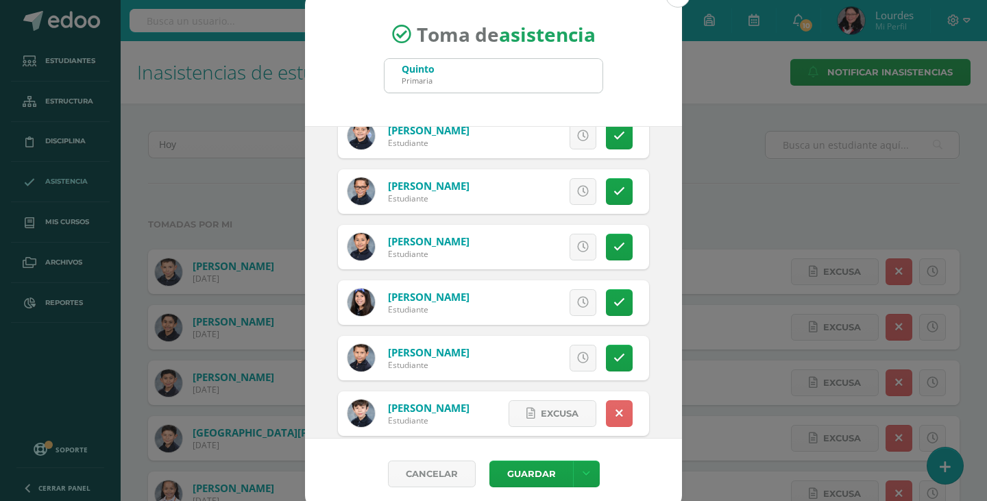
scroll to position [17, 0]
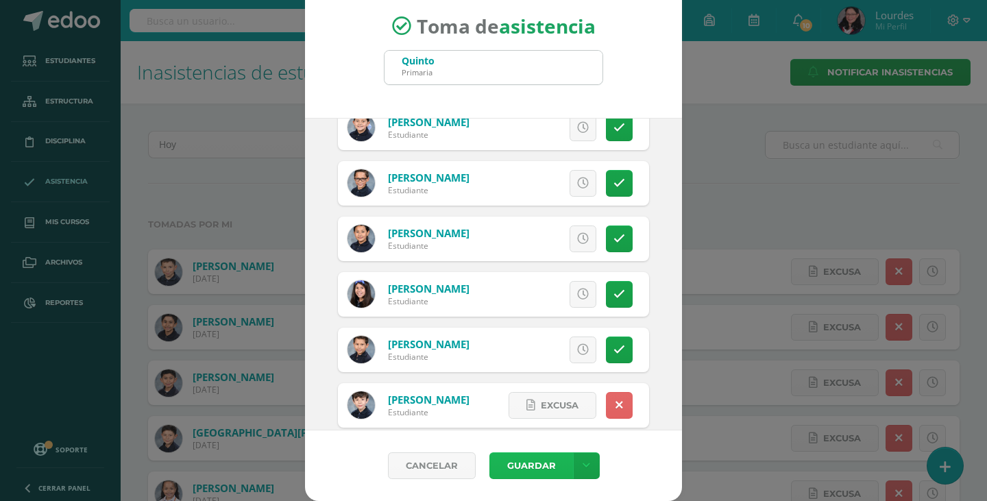
click at [531, 472] on button "Guardar" at bounding box center [531, 465] width 84 height 27
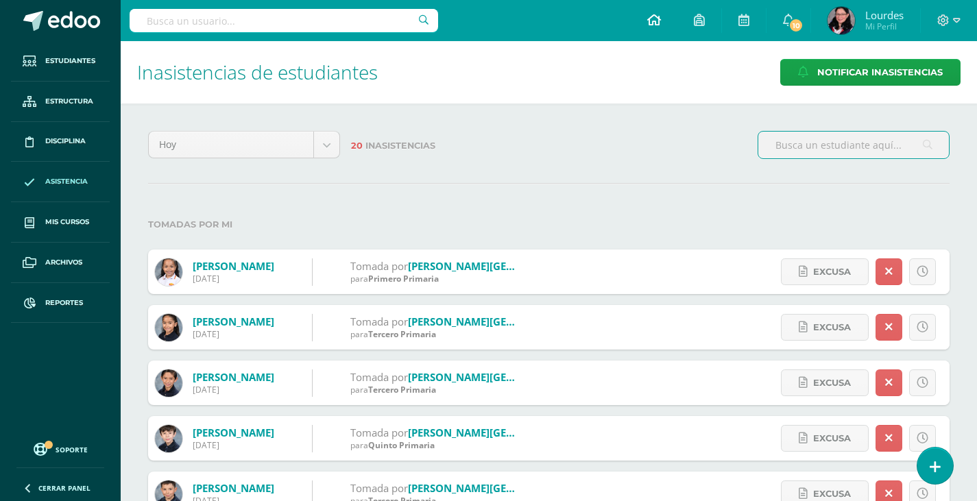
click at [645, 14] on link at bounding box center [654, 20] width 47 height 41
